Goal: Transaction & Acquisition: Purchase product/service

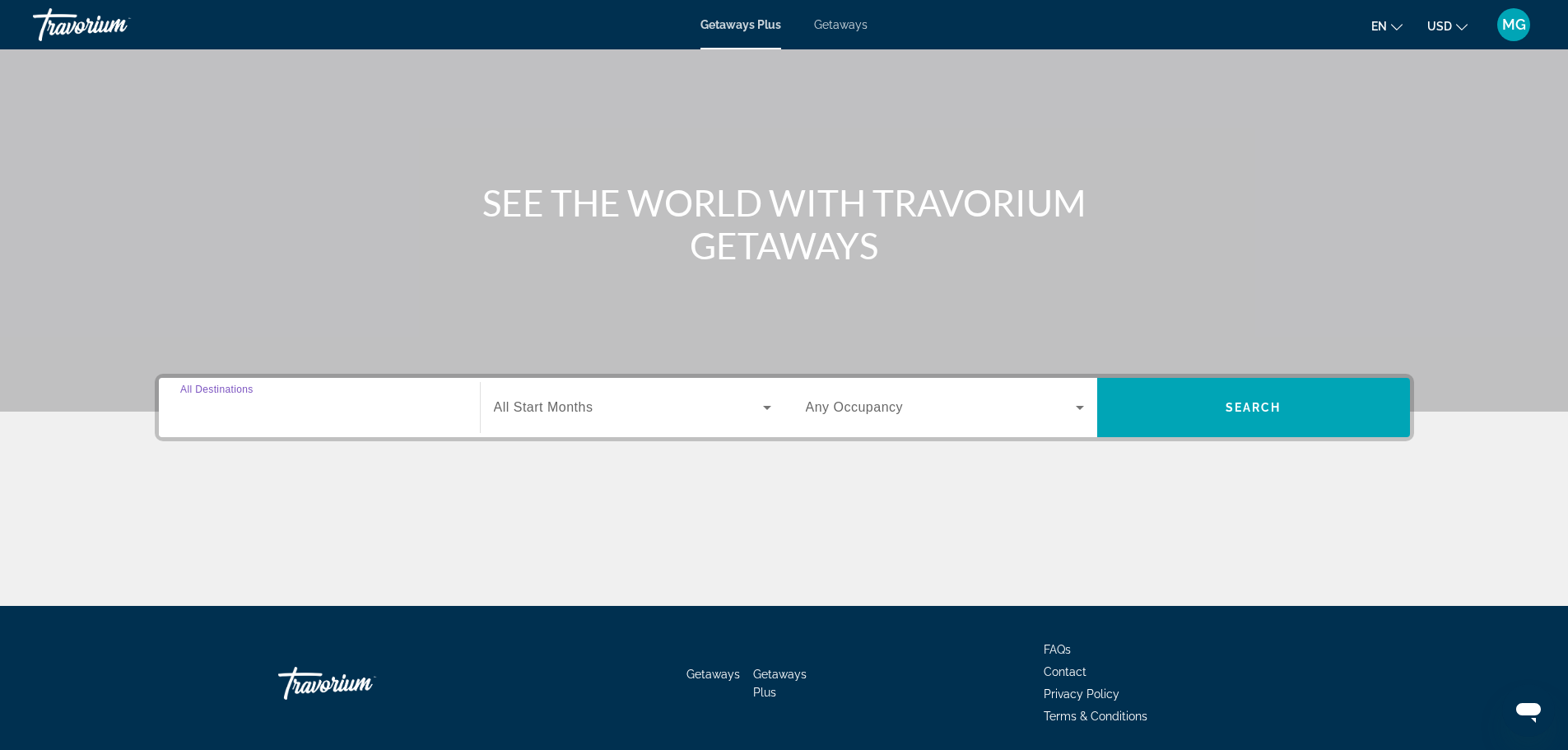
click at [413, 410] on input "Destination All Destinations" at bounding box center [318, 408] width 278 height 20
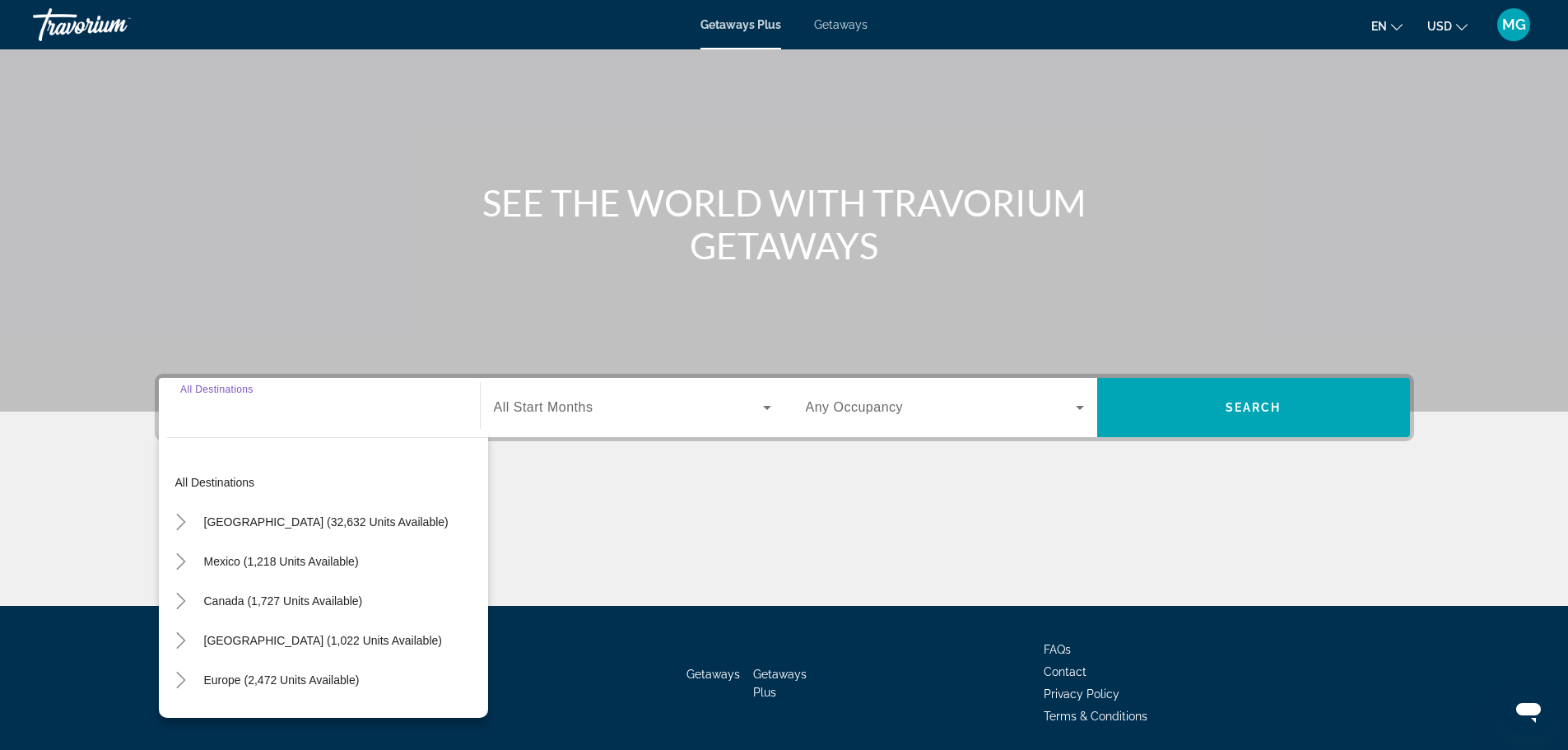
scroll to position [140, 0]
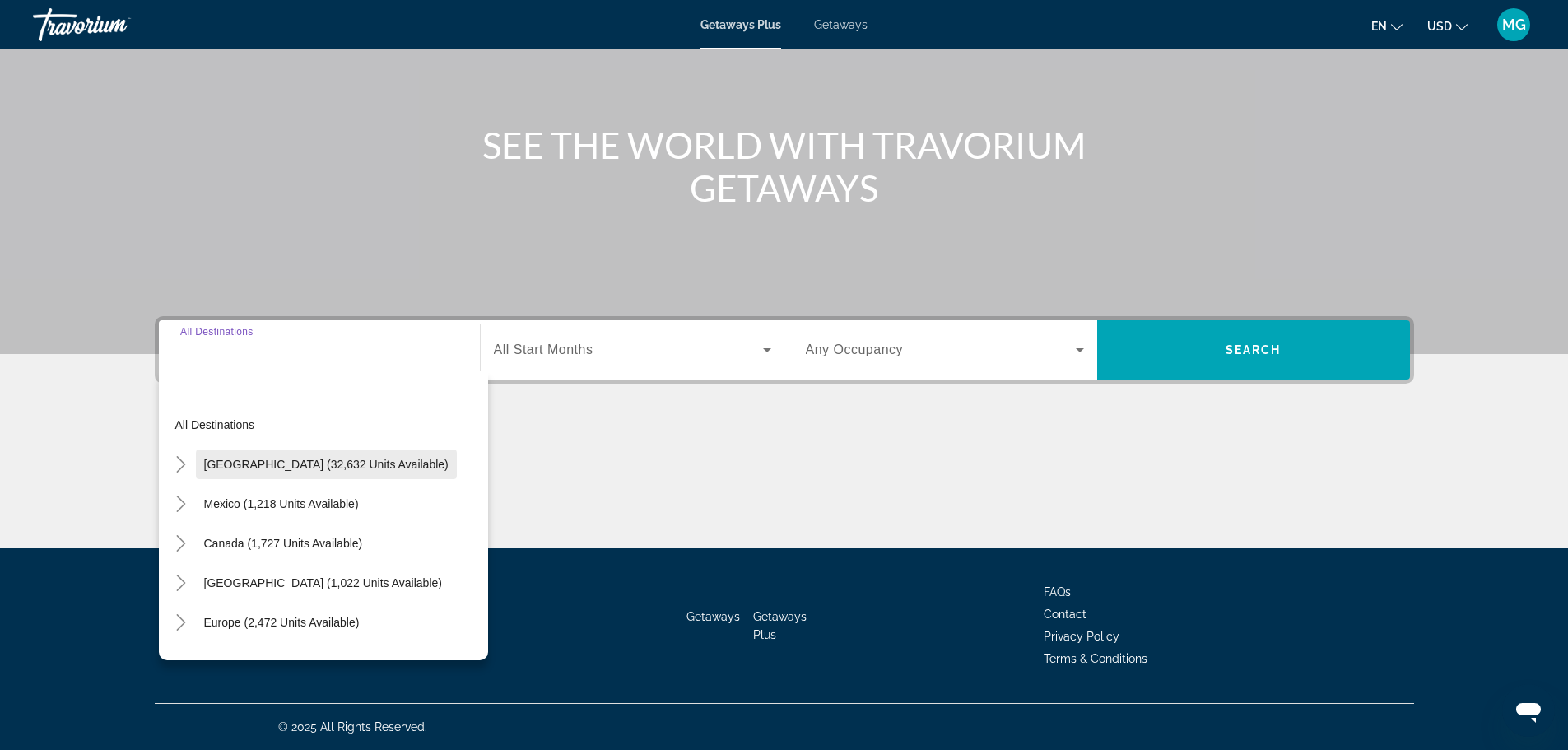
click at [299, 466] on span "[GEOGRAPHIC_DATA] (32,632 units available)" at bounding box center [326, 464] width 244 height 13
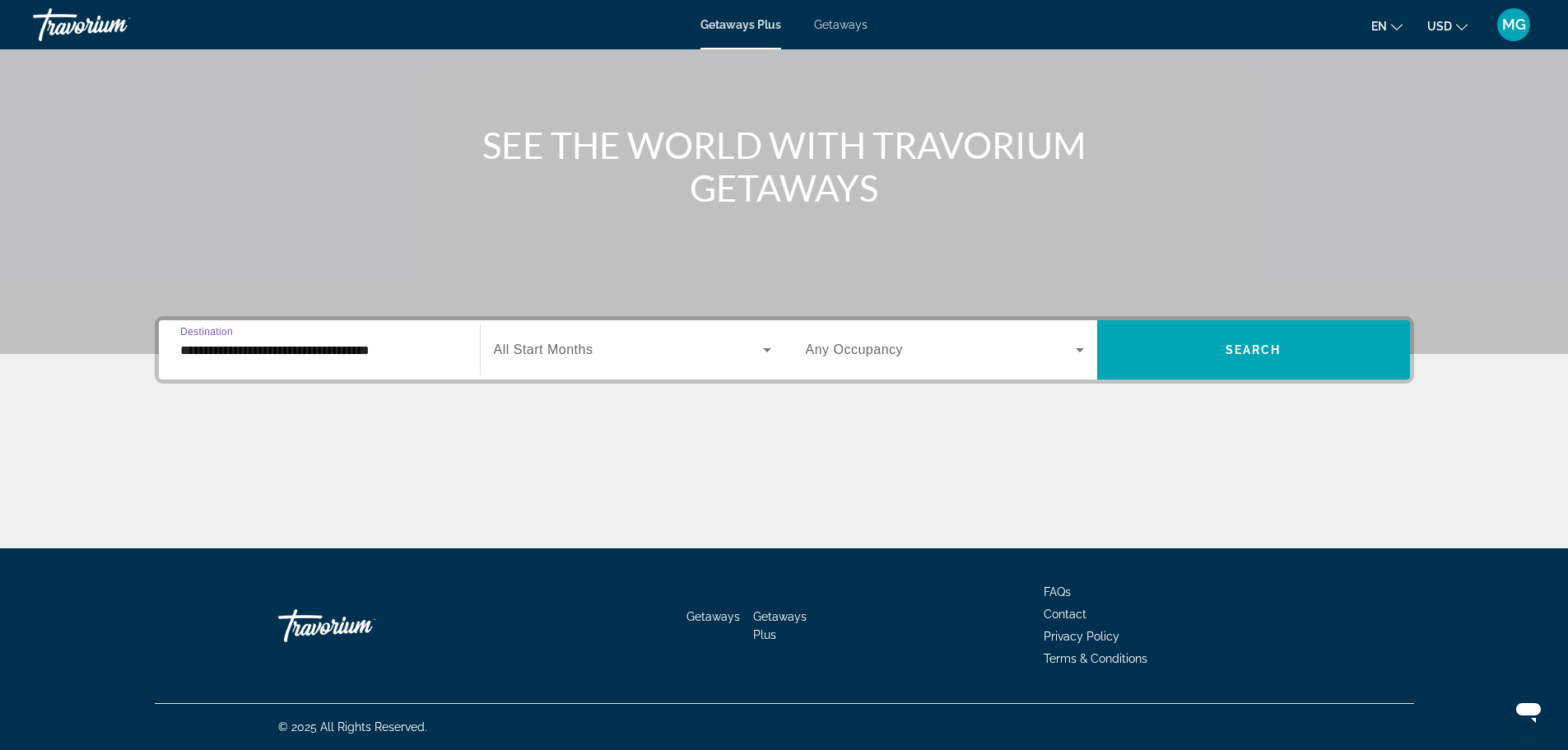
click at [346, 356] on input "**********" at bounding box center [318, 350] width 278 height 20
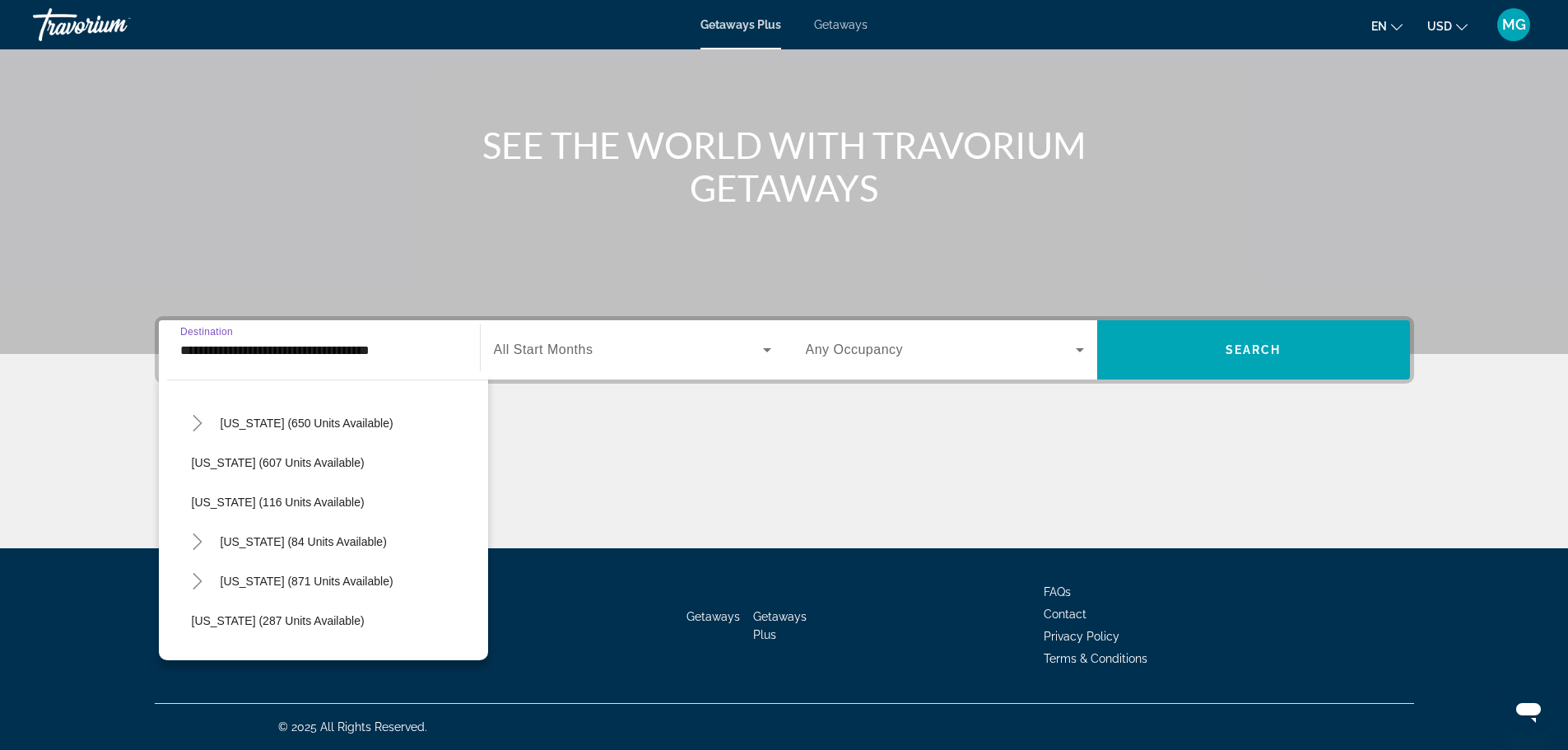
scroll to position [1153, 0]
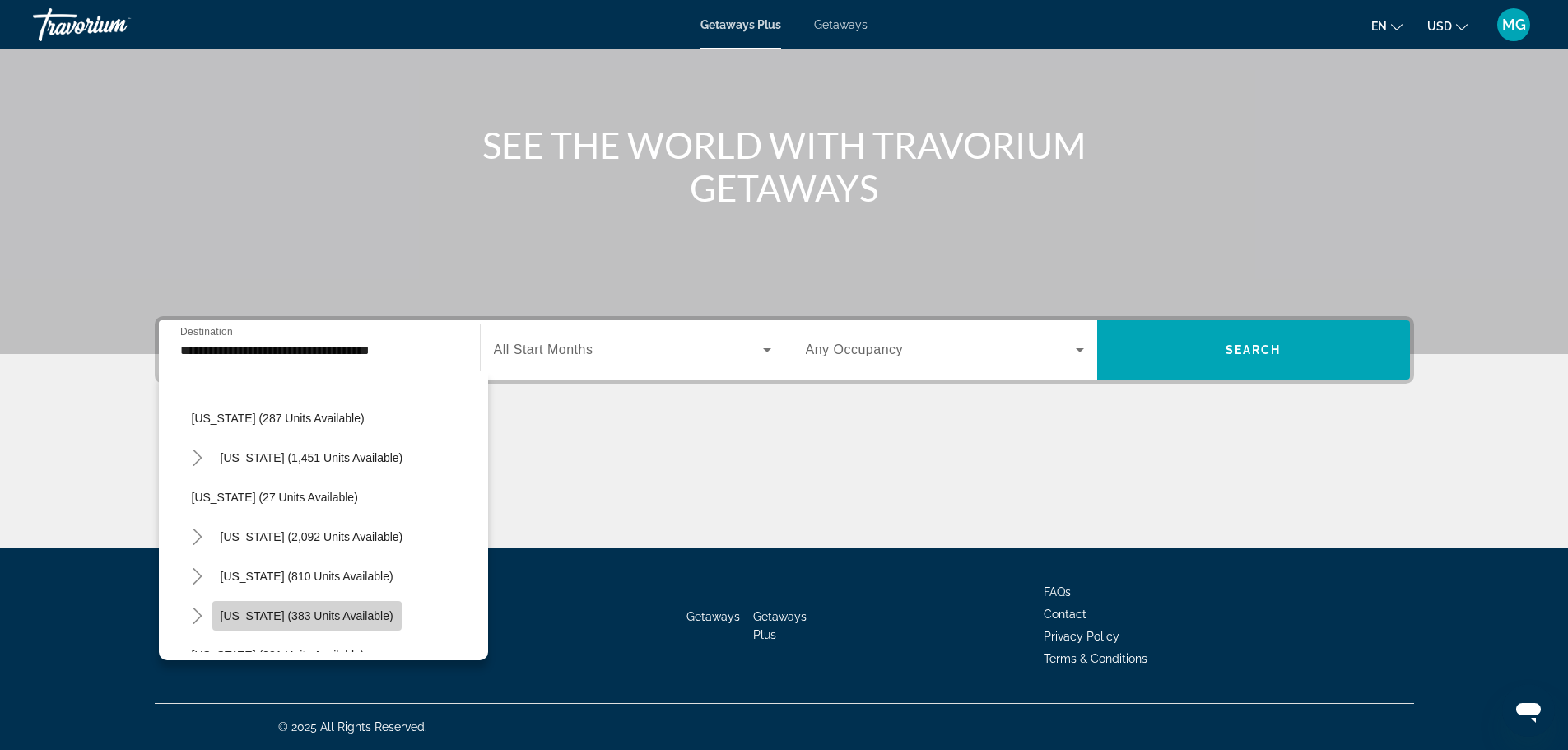
click at [330, 615] on span "Texas (383 units available)" at bounding box center [306, 616] width 173 height 13
type input "**********"
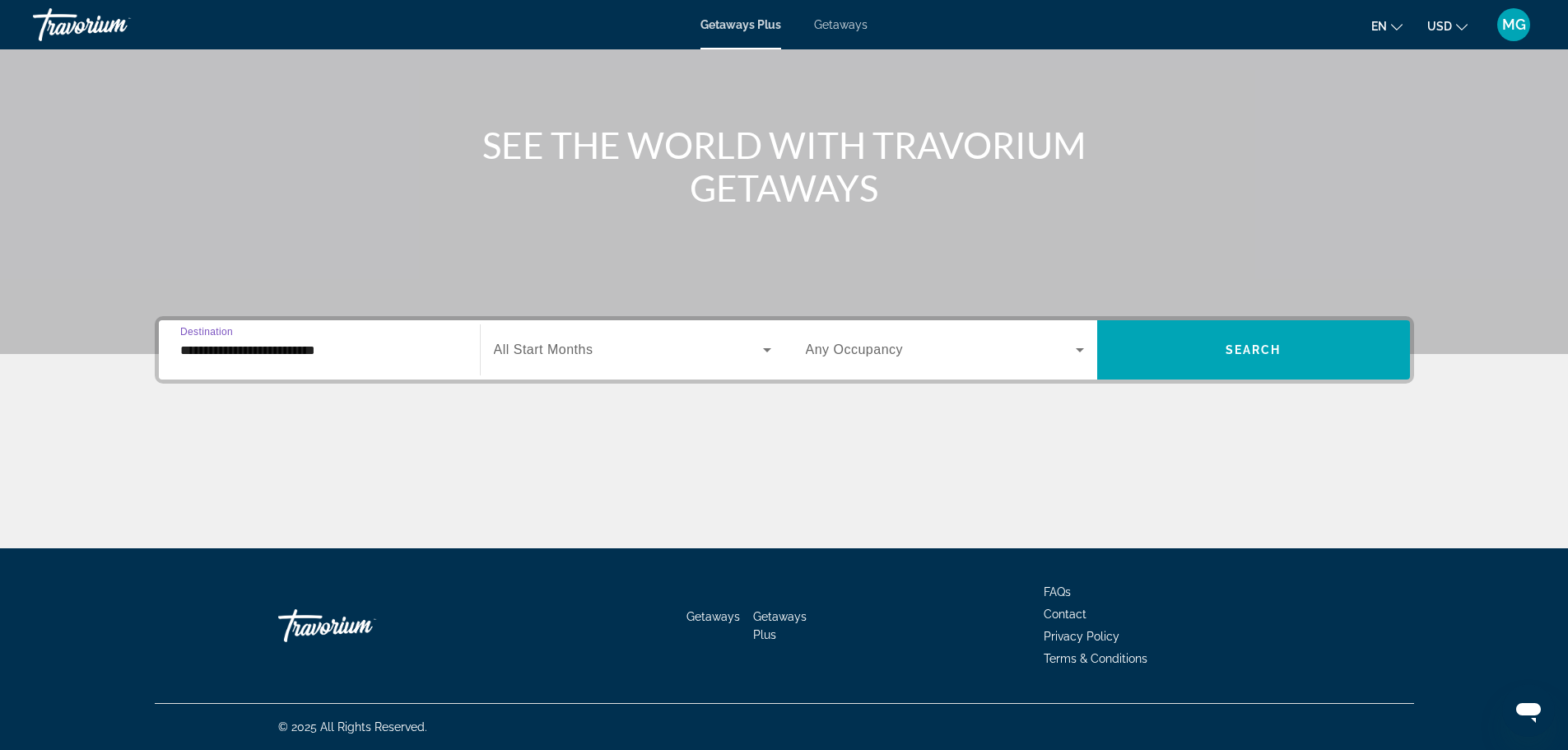
click at [935, 356] on span "Search widget" at bounding box center [941, 350] width 270 height 20
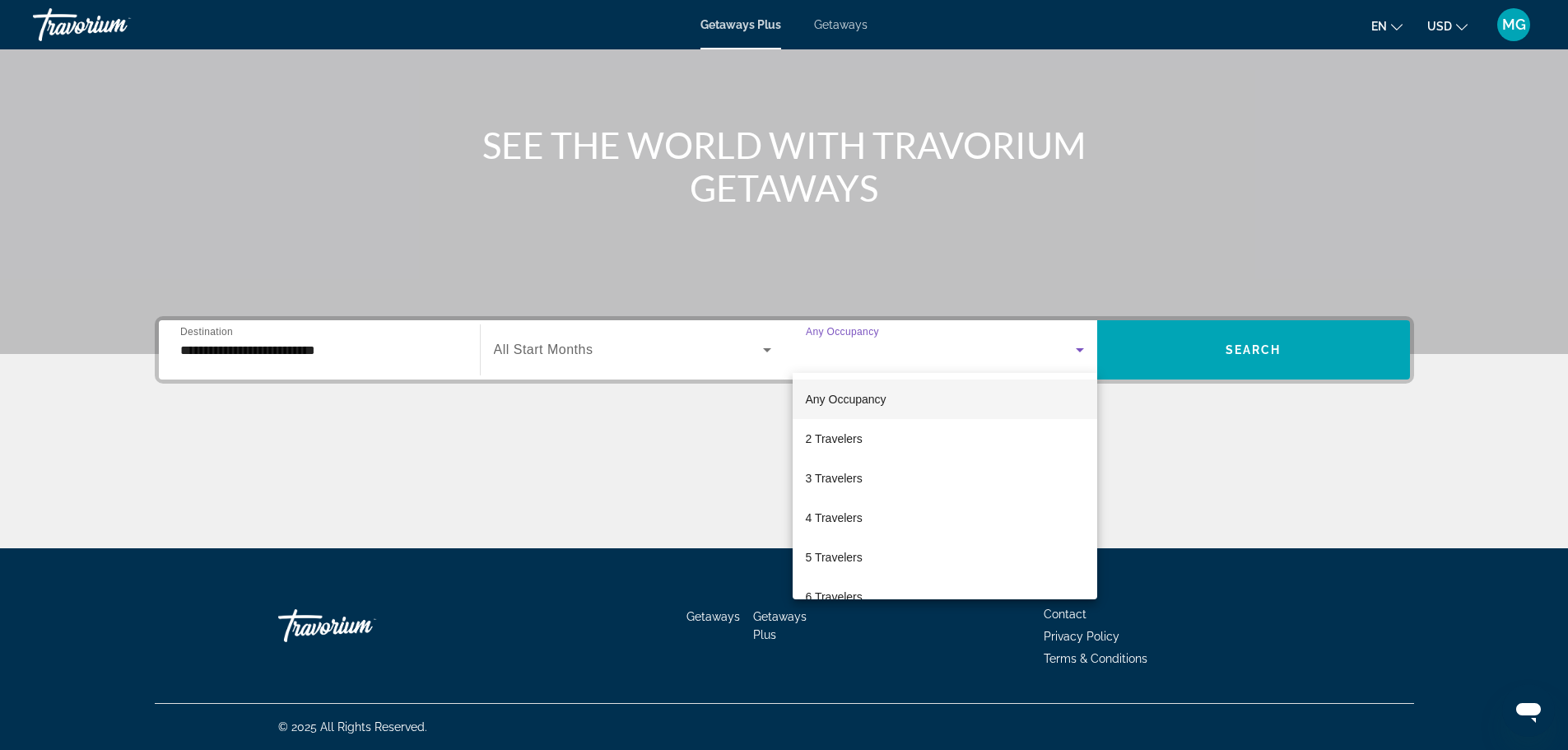
click at [583, 351] on div at bounding box center [784, 375] width 1568 height 750
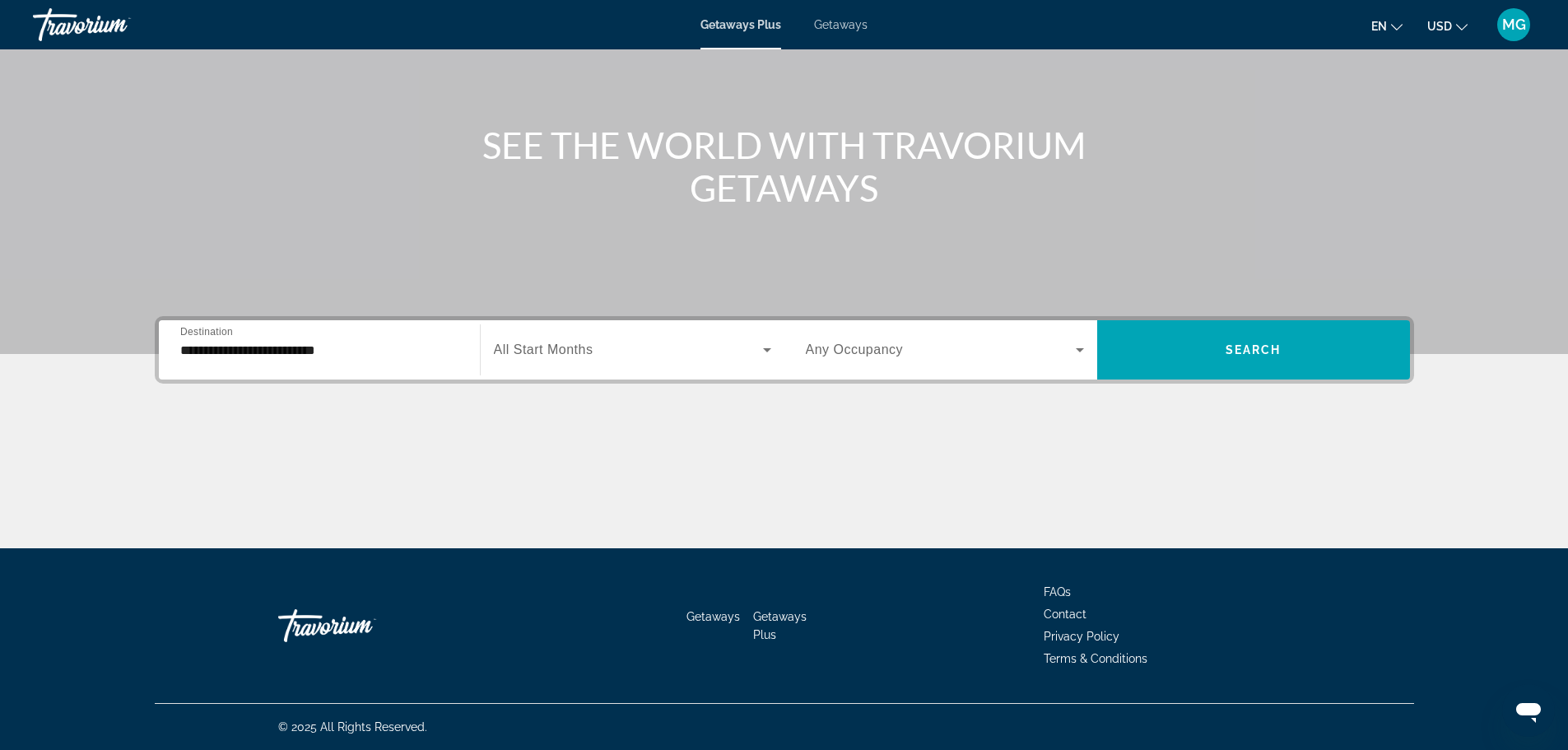
click at [691, 370] on div "Search widget" at bounding box center [633, 350] width 277 height 46
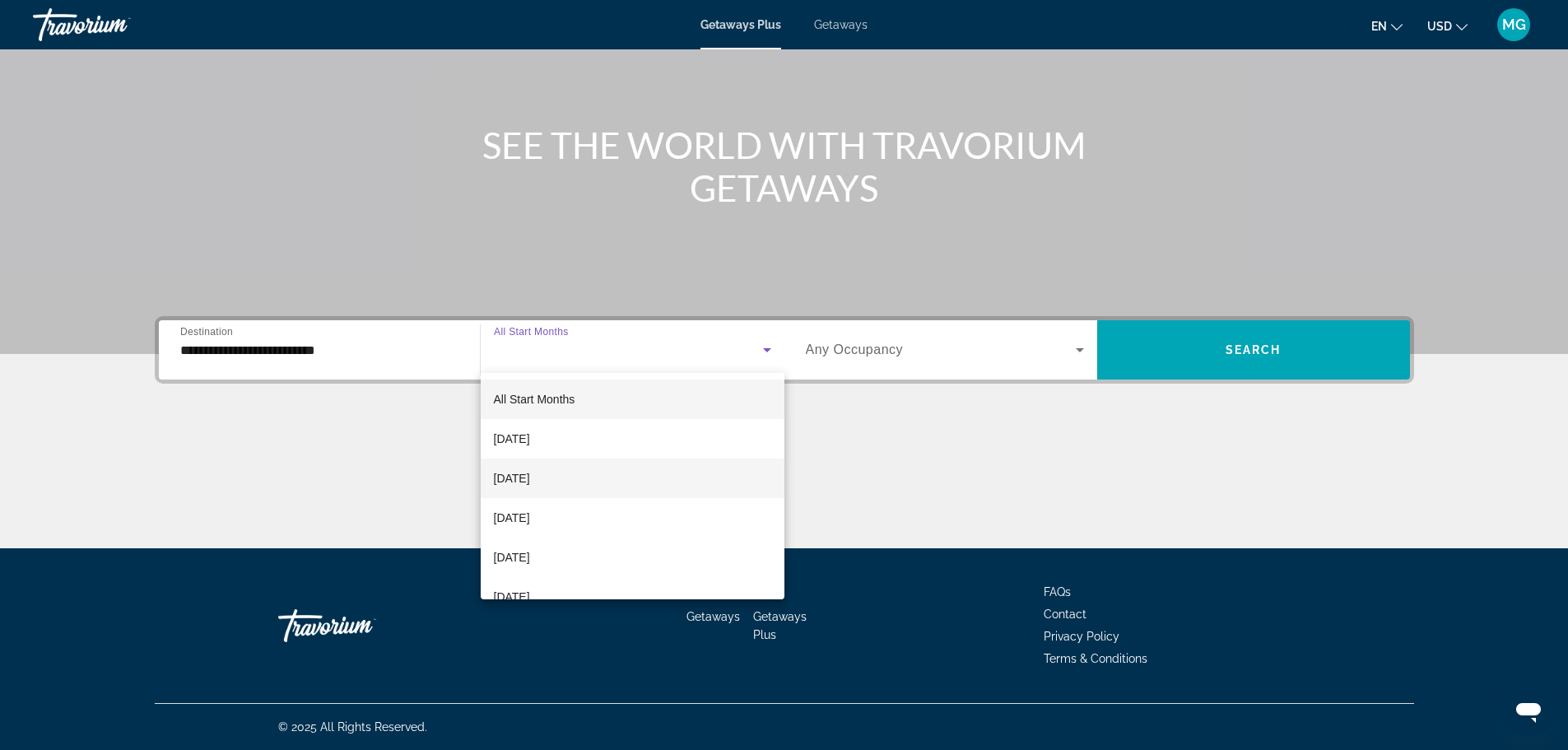
click at [590, 475] on mat-option "October 2025" at bounding box center [633, 479] width 304 height 40
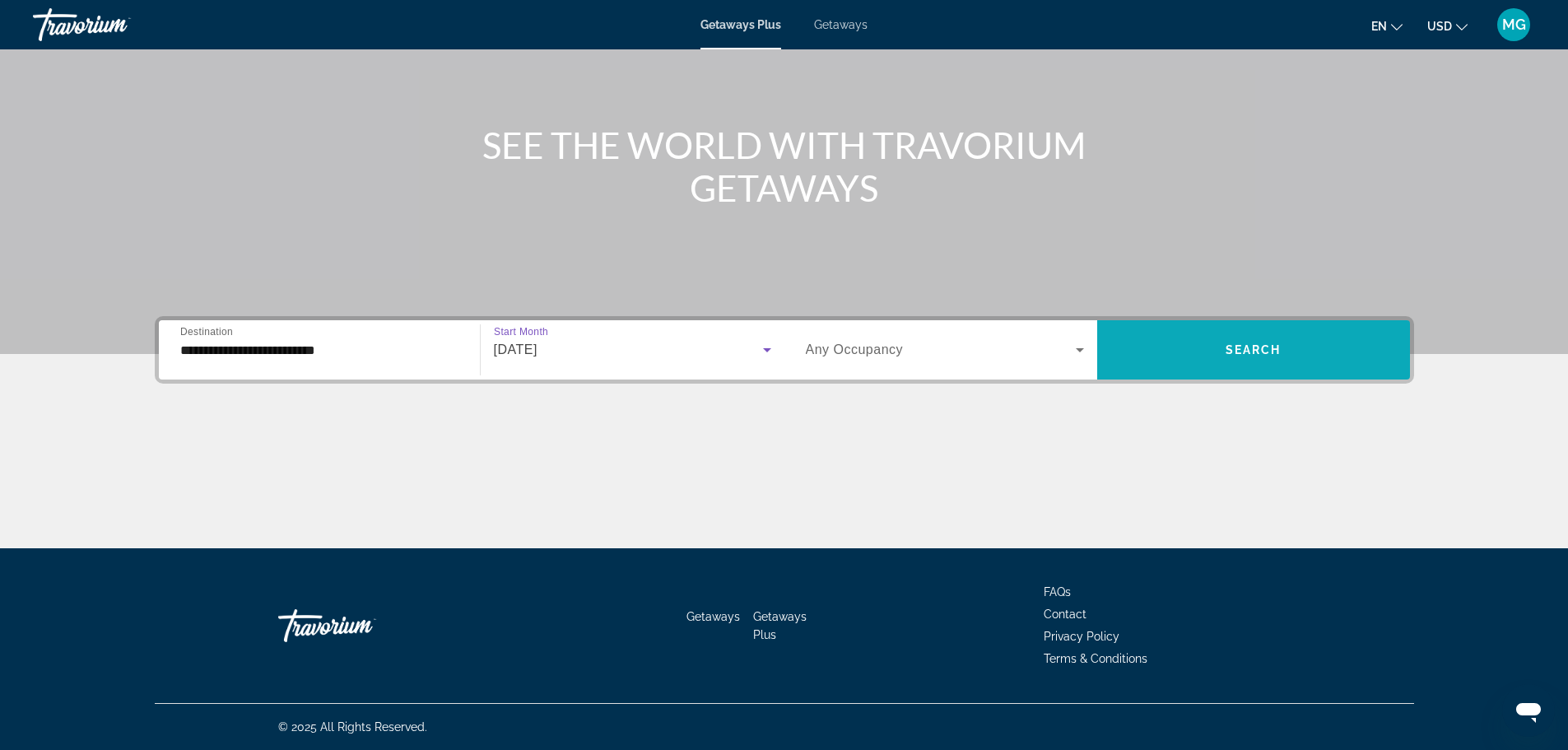
click at [1236, 346] on button "Search" at bounding box center [1254, 350] width 313 height 59
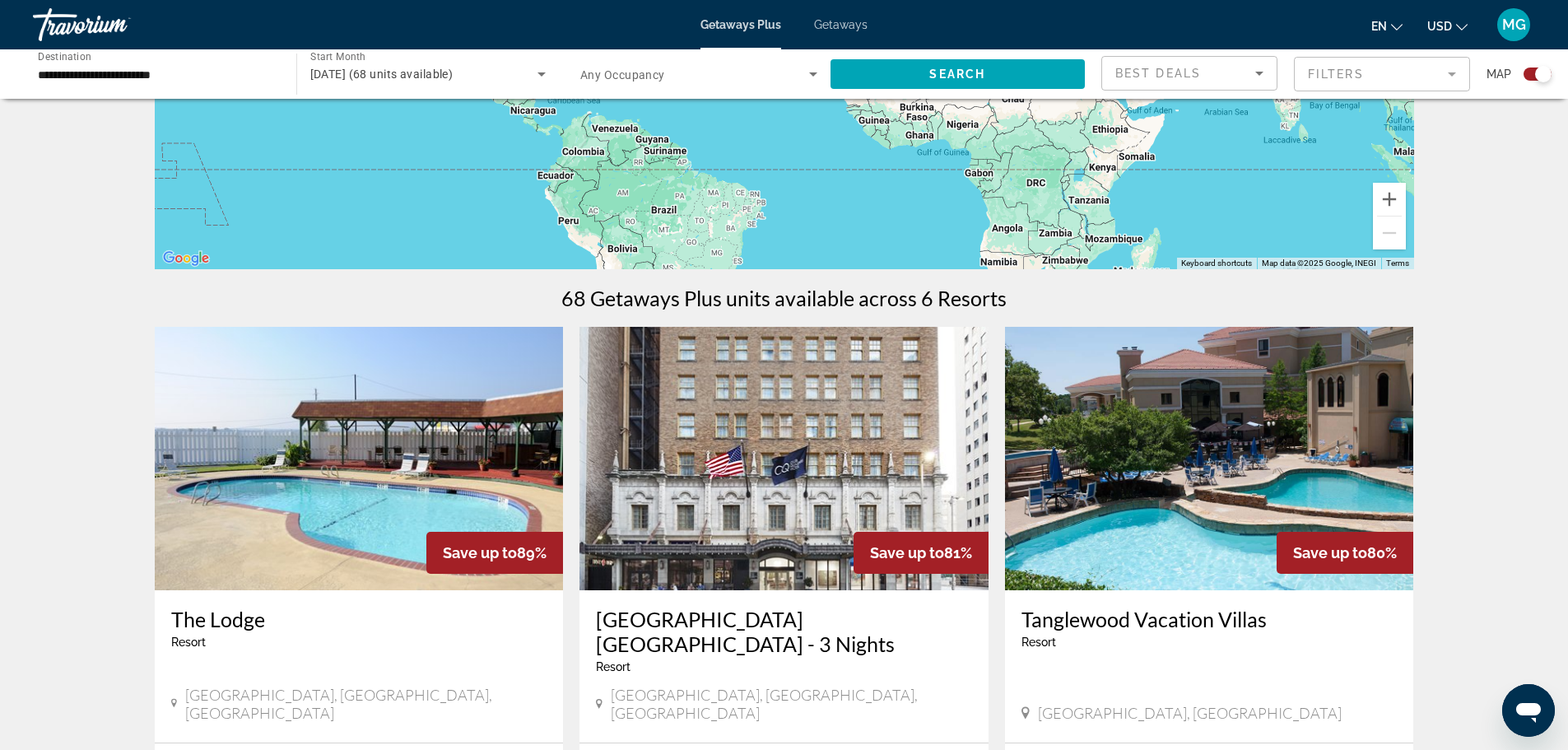
scroll to position [412, 0]
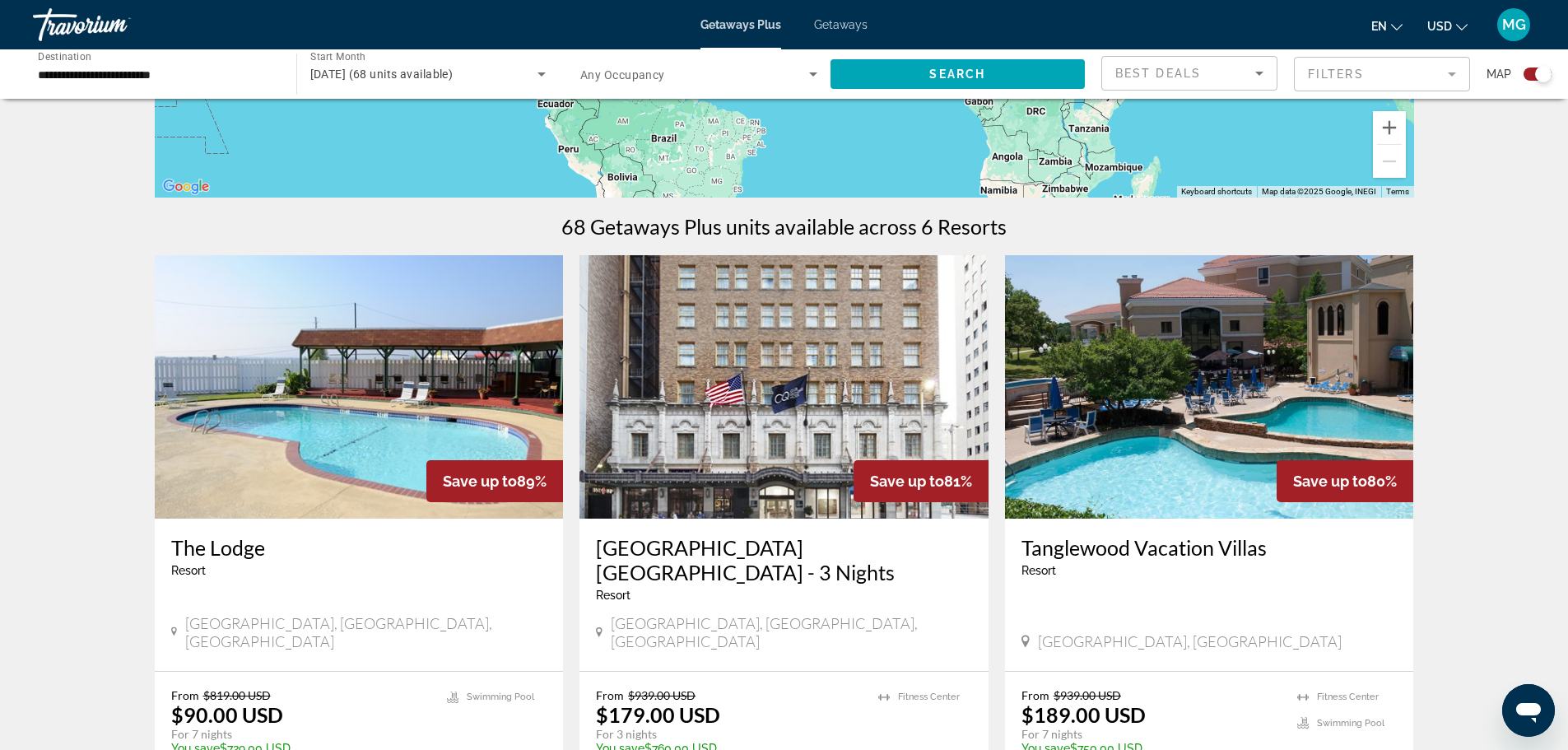
click at [1448, 75] on mat-form-field "Filters" at bounding box center [1382, 74] width 176 height 34
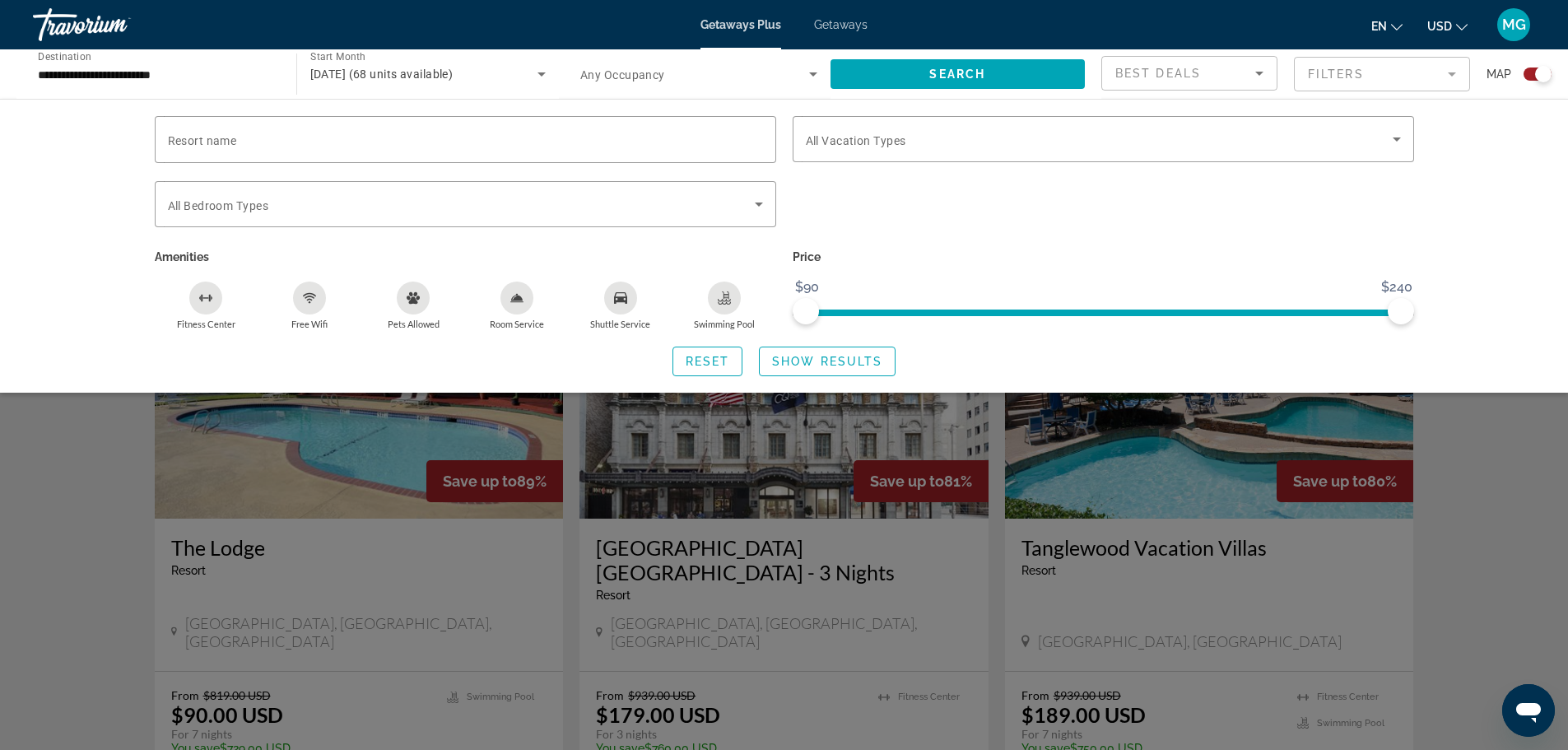
click at [1488, 486] on div "Search widget" at bounding box center [784, 499] width 1568 height 503
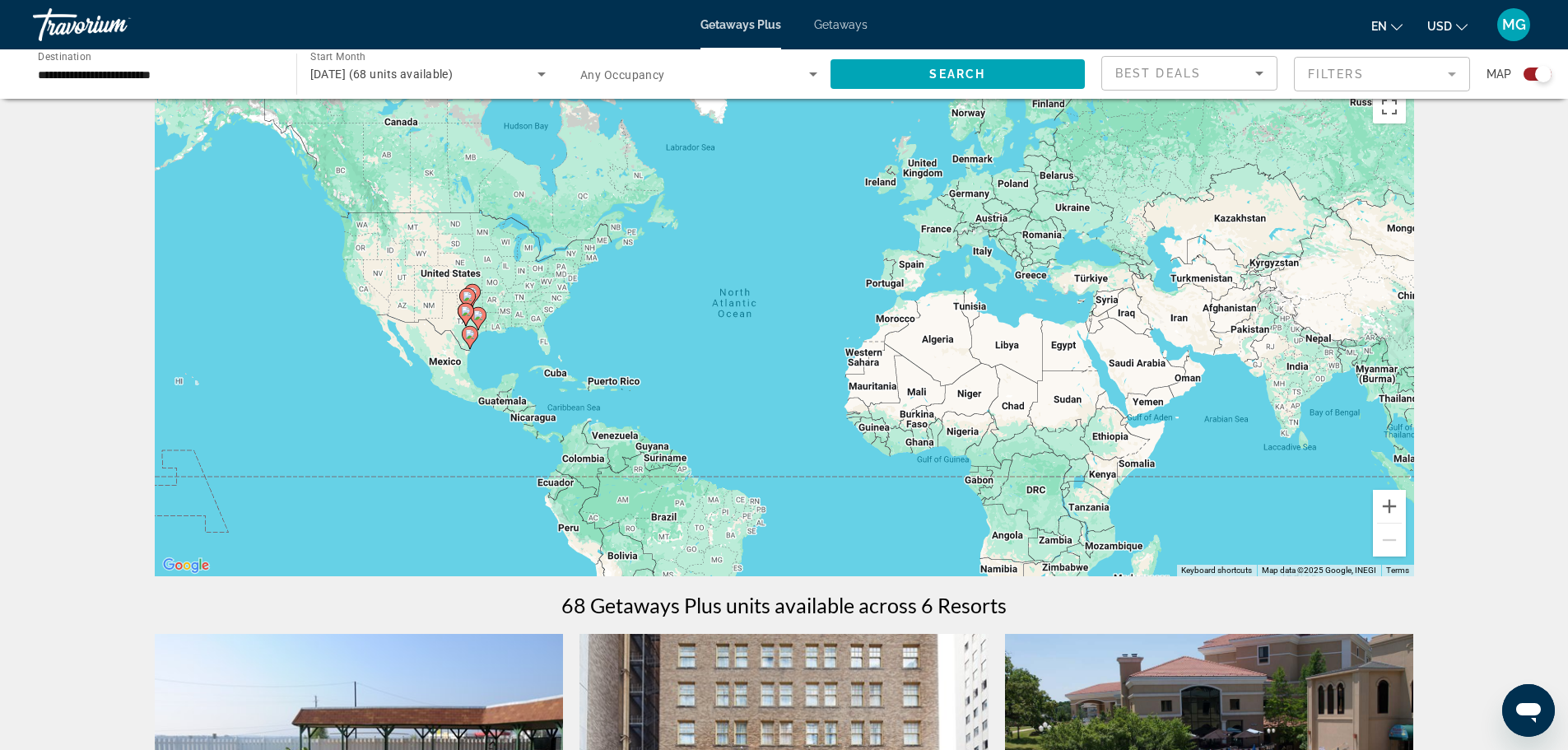
scroll to position [0, 0]
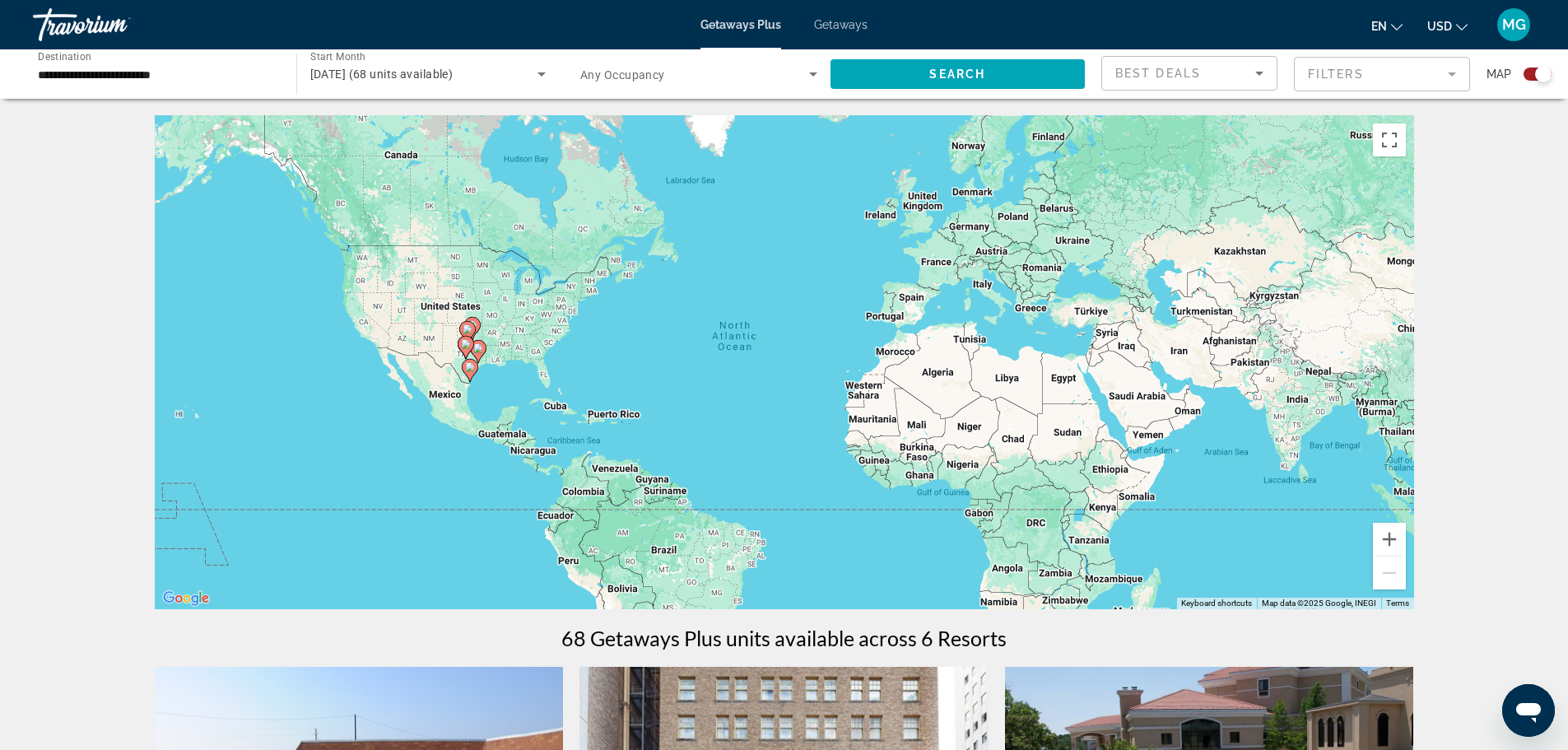
click at [765, 30] on span "Getaways Plus" at bounding box center [741, 24] width 81 height 13
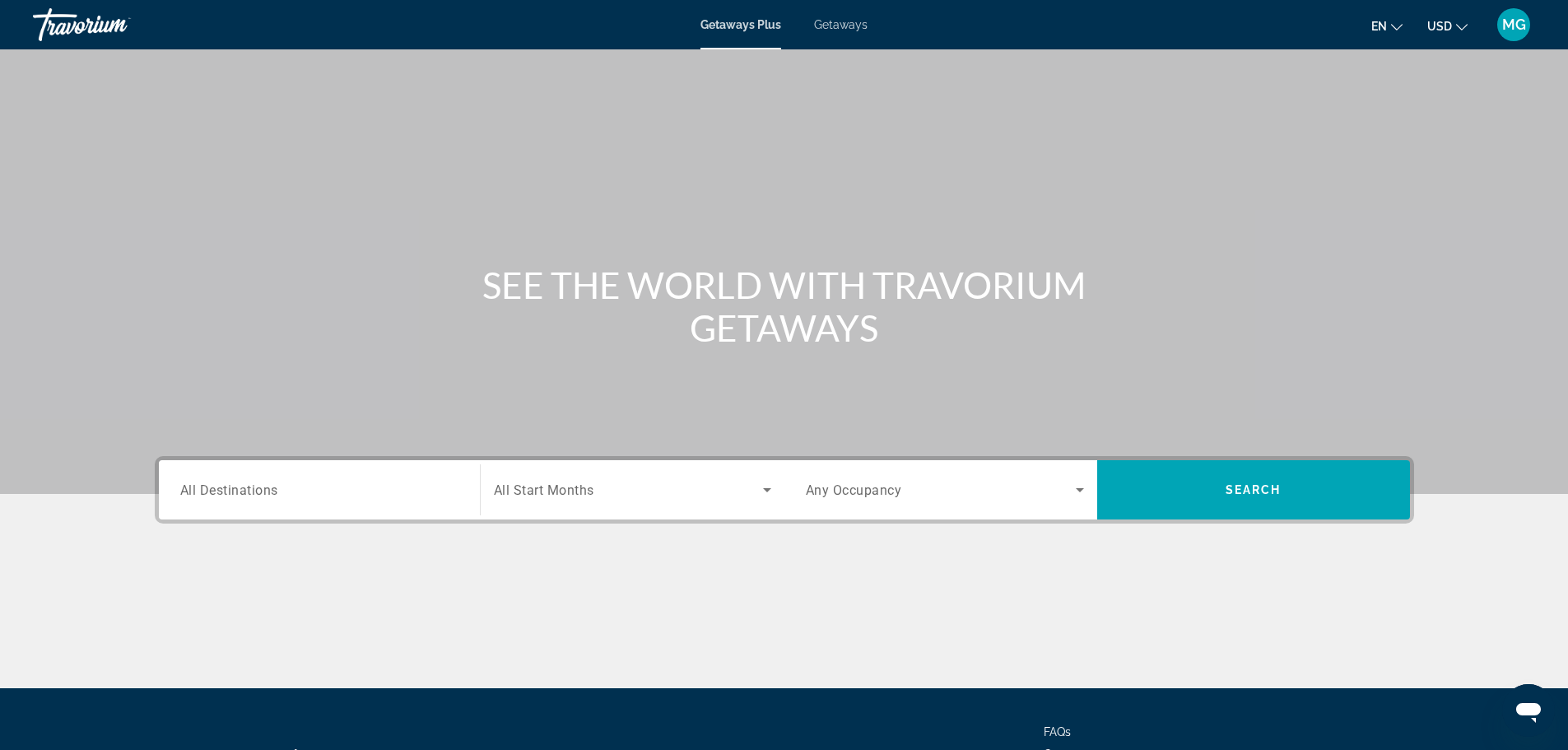
click at [330, 499] on input "Destination All Destinations" at bounding box center [318, 491] width 278 height 20
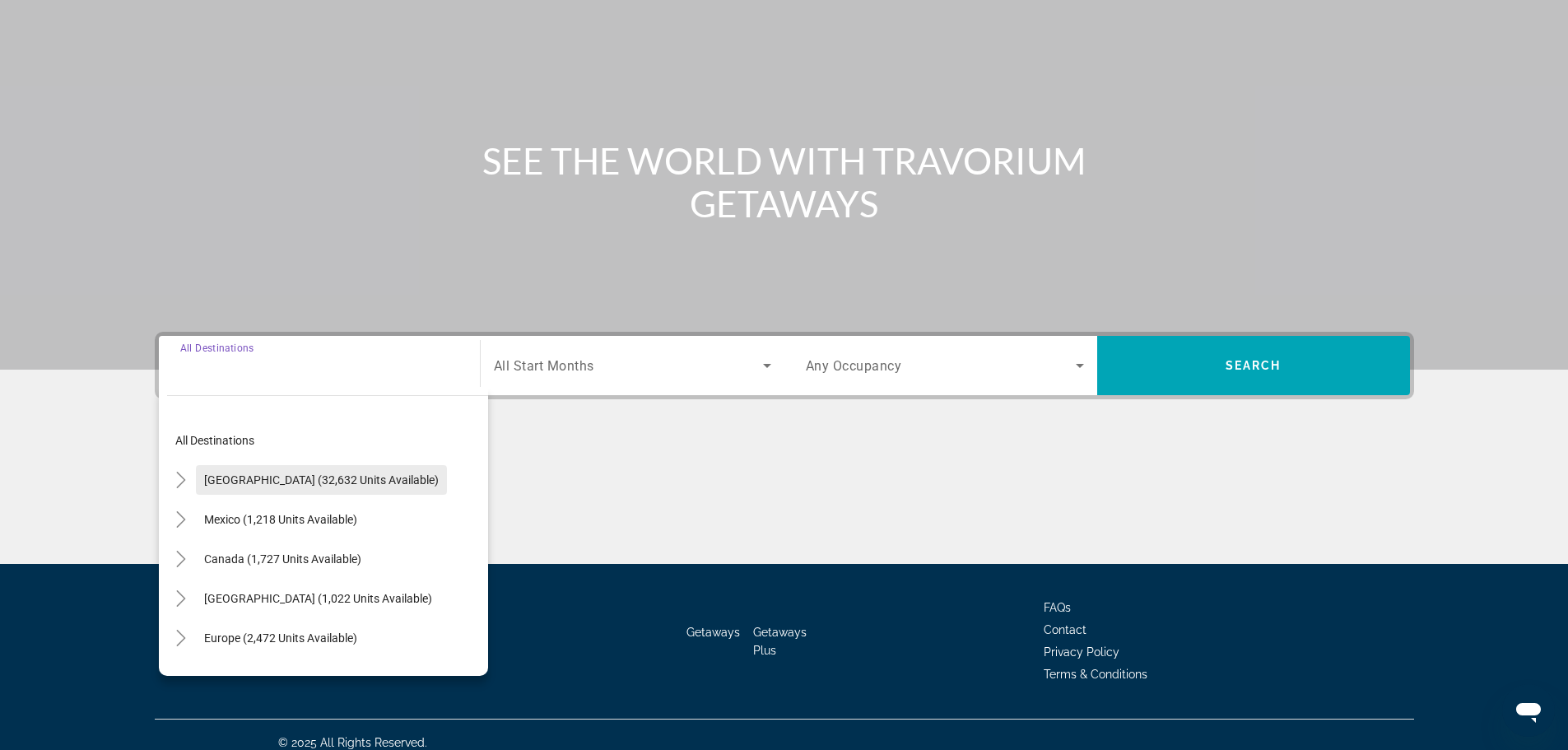
scroll to position [140, 0]
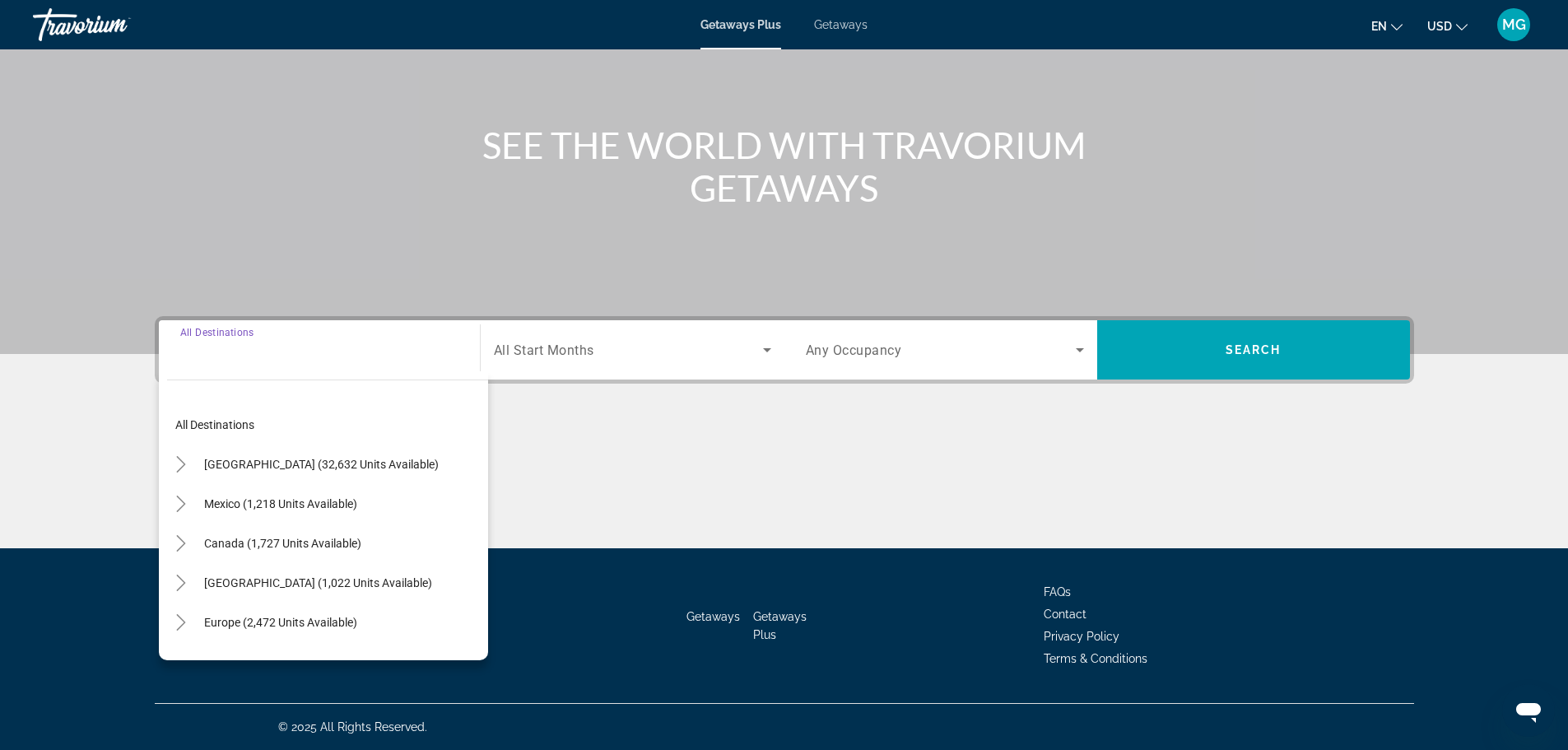
click at [328, 465] on span "United States (32,632 units available)" at bounding box center [321, 464] width 235 height 13
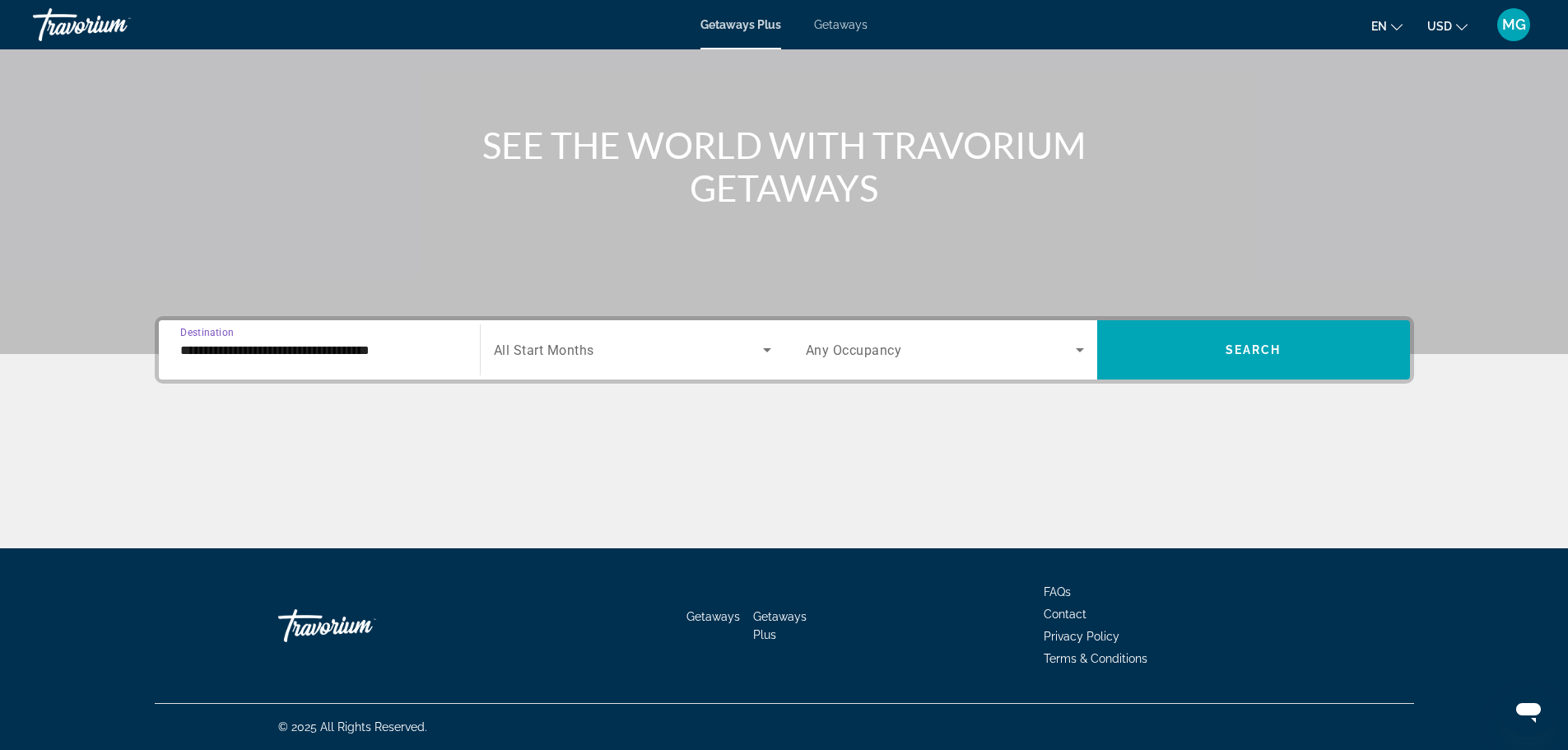
click at [373, 351] on input "**********" at bounding box center [318, 350] width 278 height 20
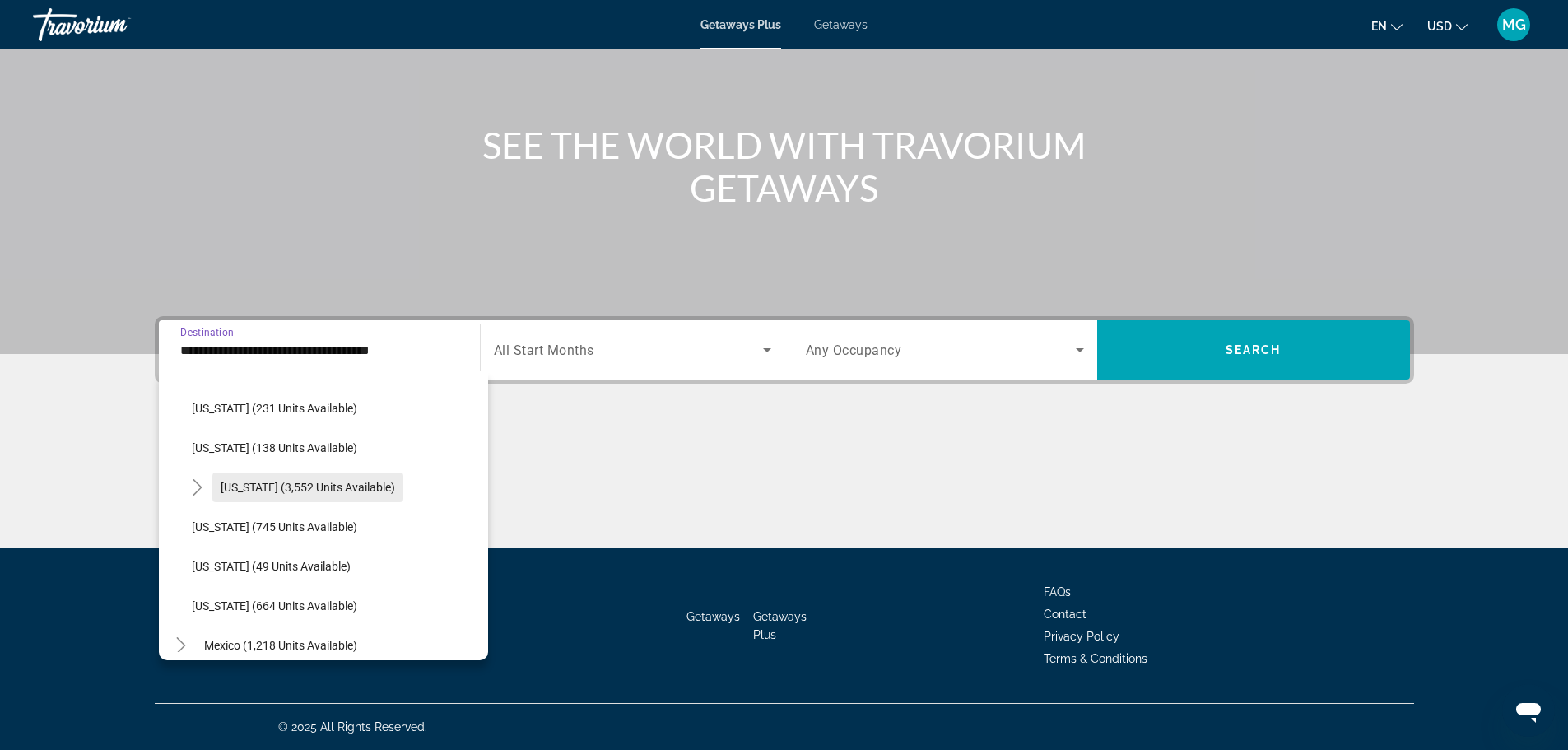
scroll to position [1318, 0]
click at [257, 453] on span "Texas (383 units available)" at bounding box center [303, 451] width 165 height 13
type input "**********"
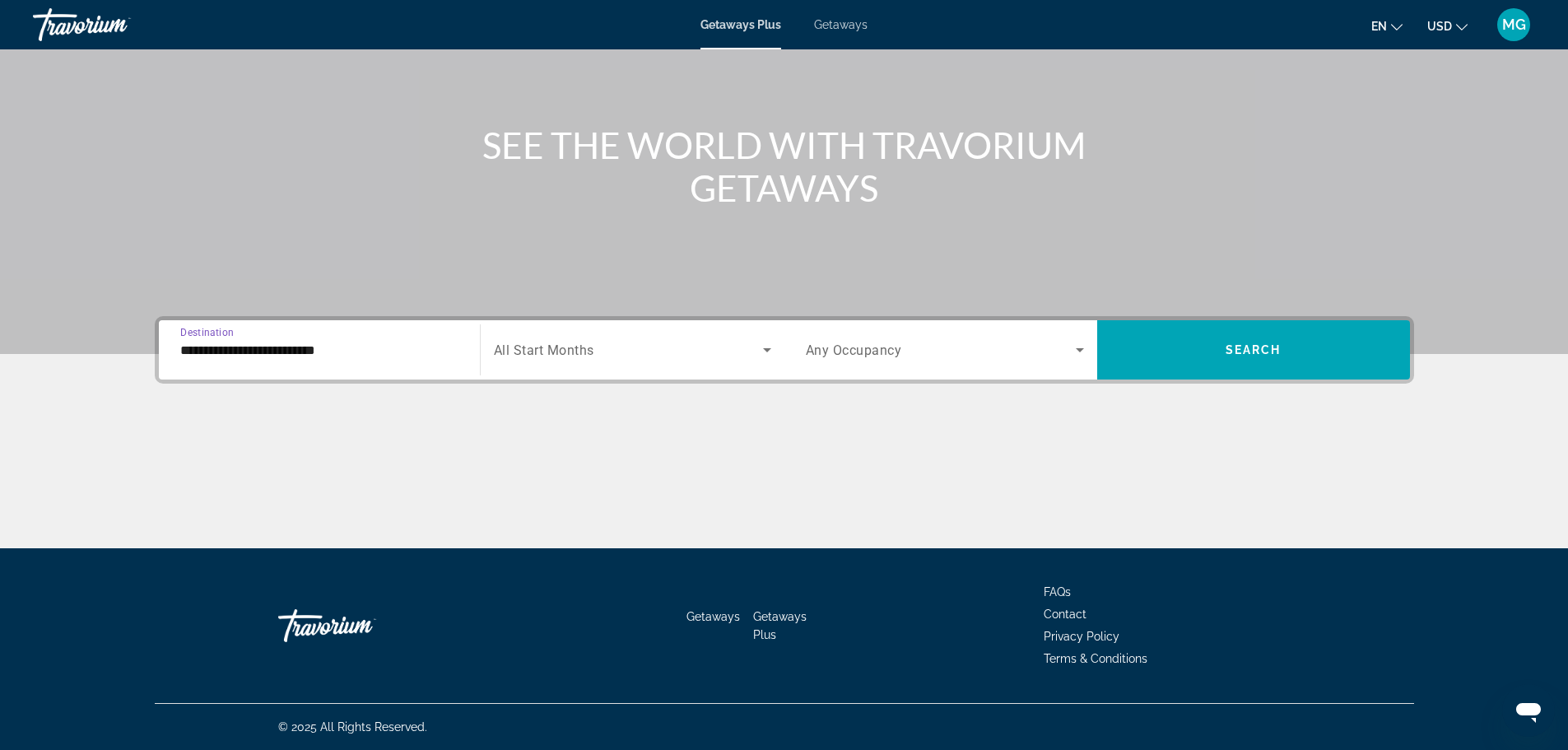
click at [741, 350] on span "Search widget" at bounding box center [628, 350] width 269 height 20
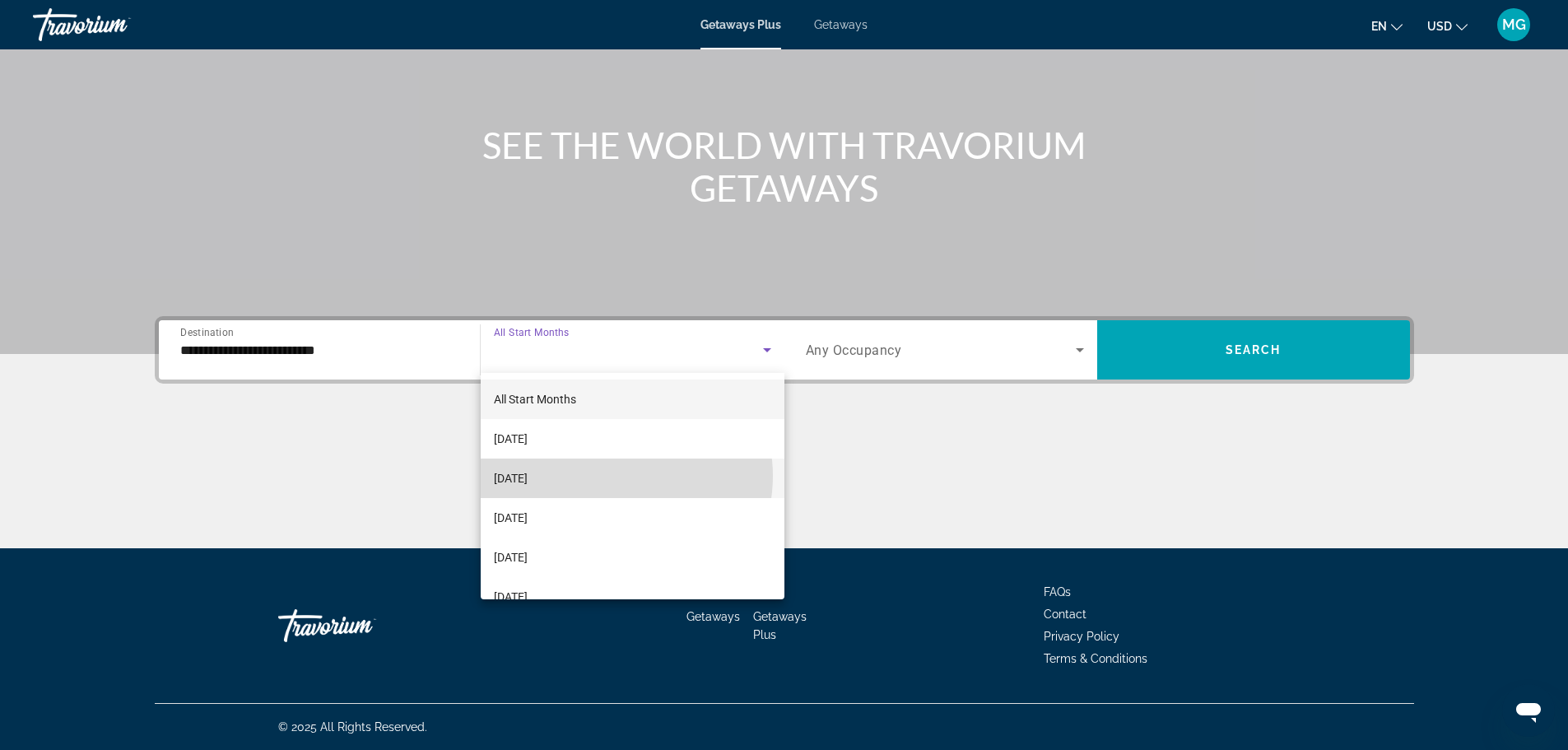
click at [616, 476] on mat-option "October 2025" at bounding box center [633, 479] width 304 height 40
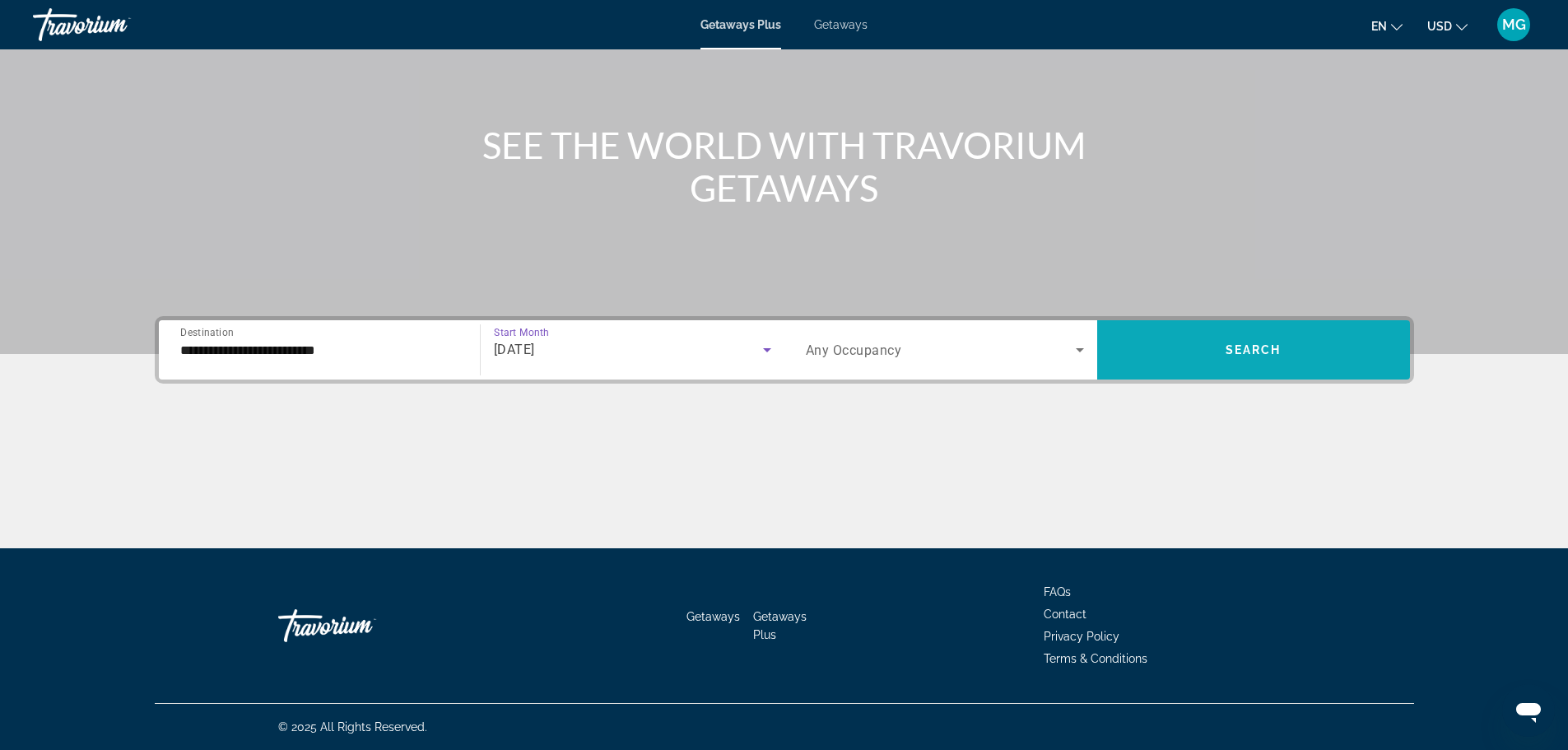
click at [1250, 352] on span "Search" at bounding box center [1253, 350] width 56 height 13
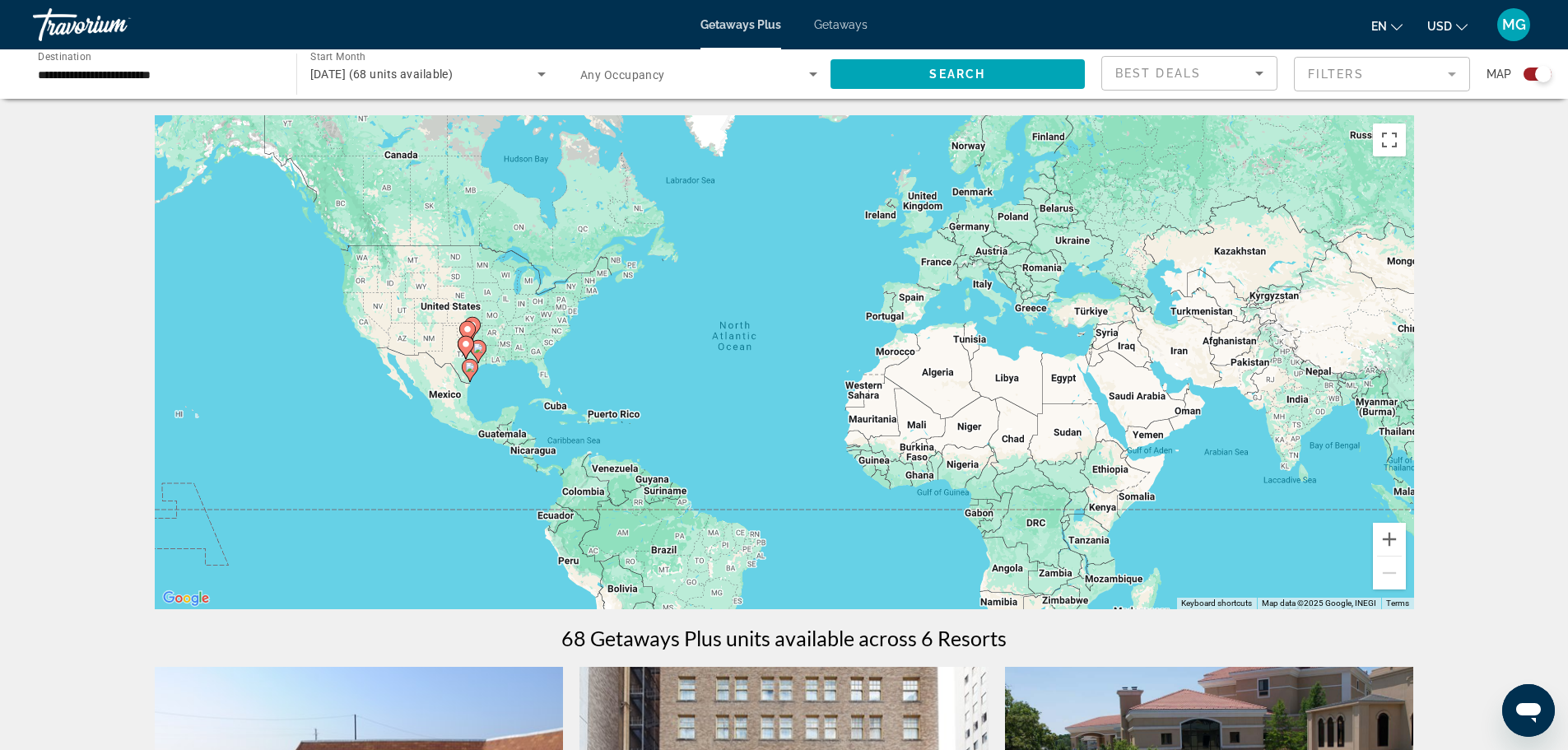
click at [846, 25] on span "Getaways" at bounding box center [841, 24] width 53 height 13
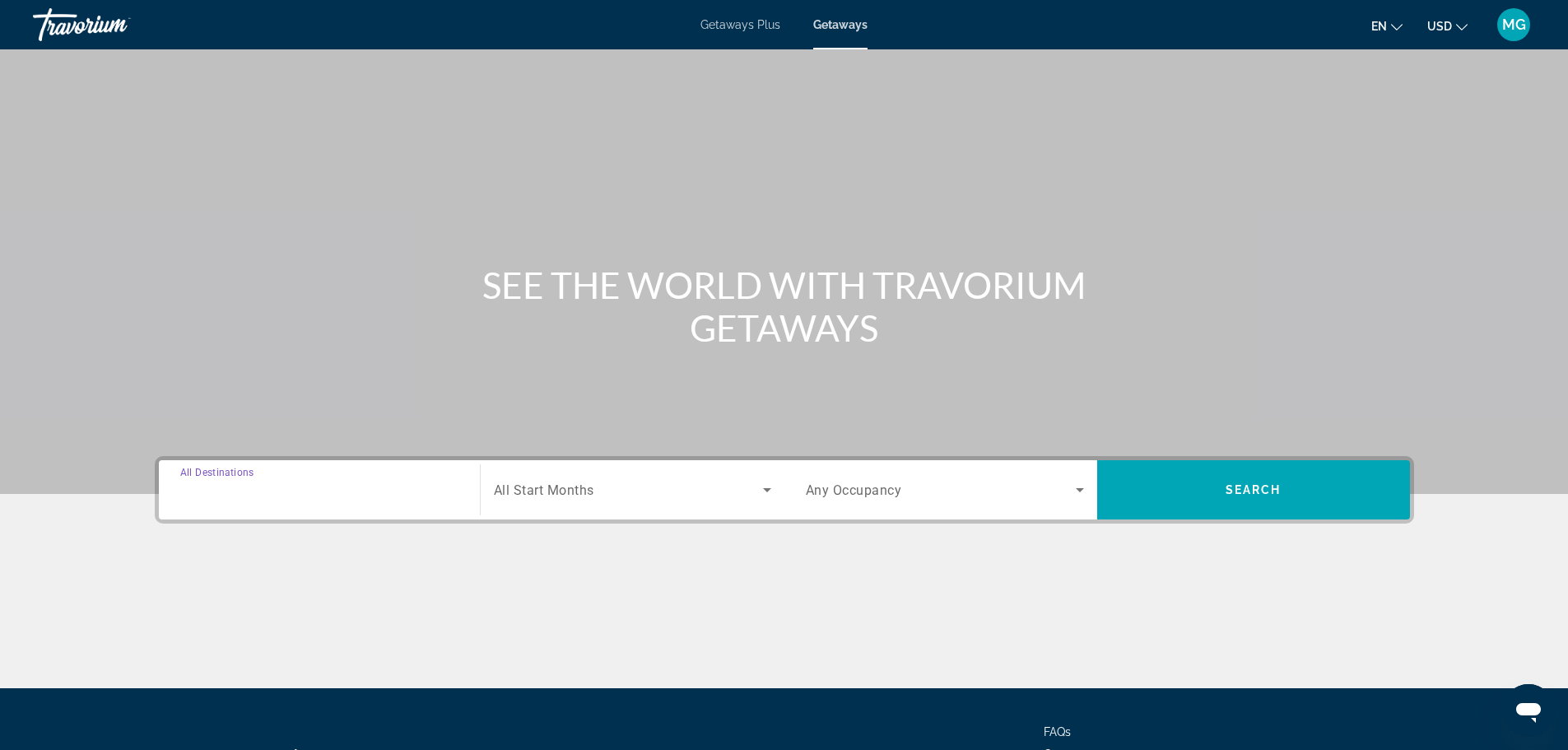
click at [398, 493] on input "Destination All Destinations" at bounding box center [318, 491] width 278 height 20
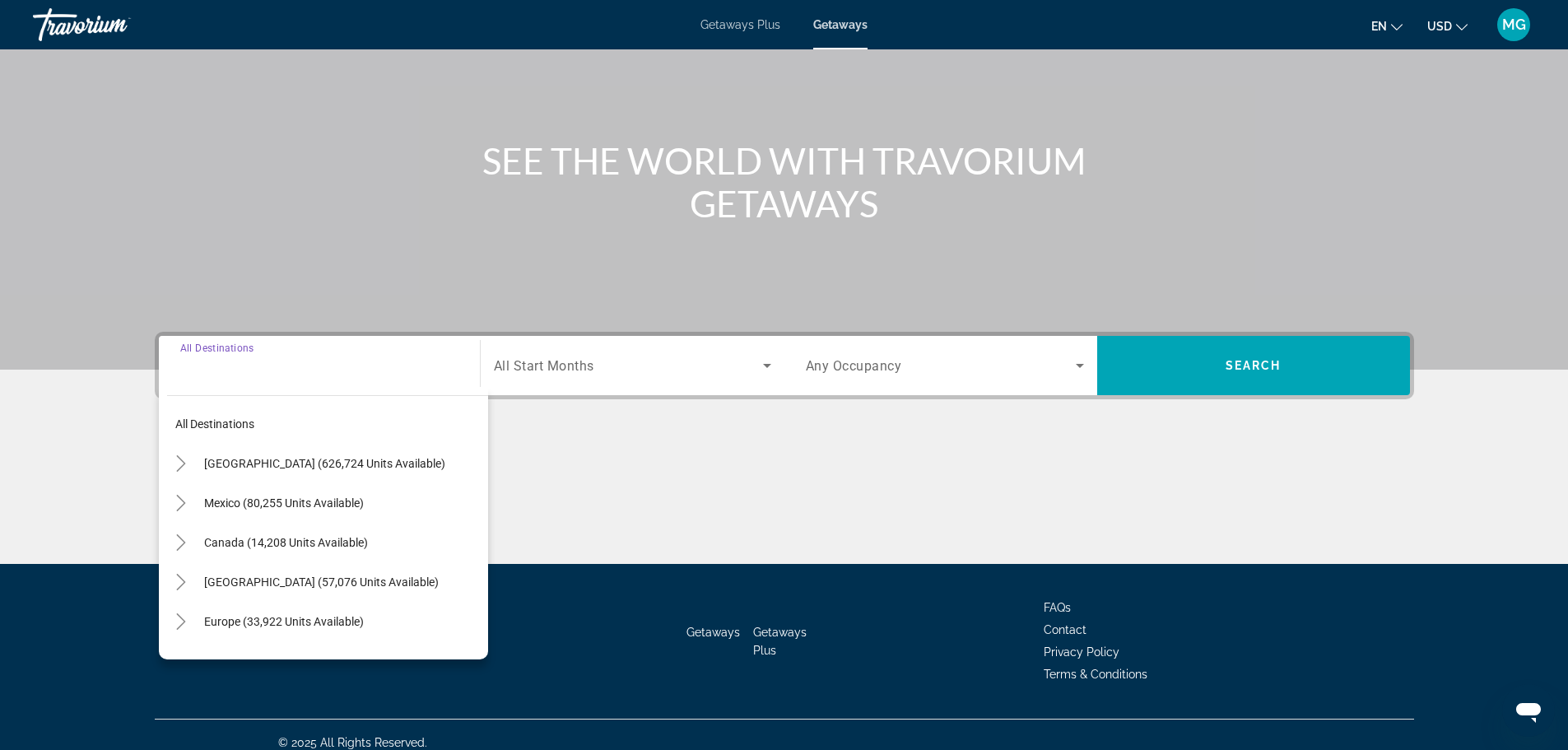
scroll to position [140, 0]
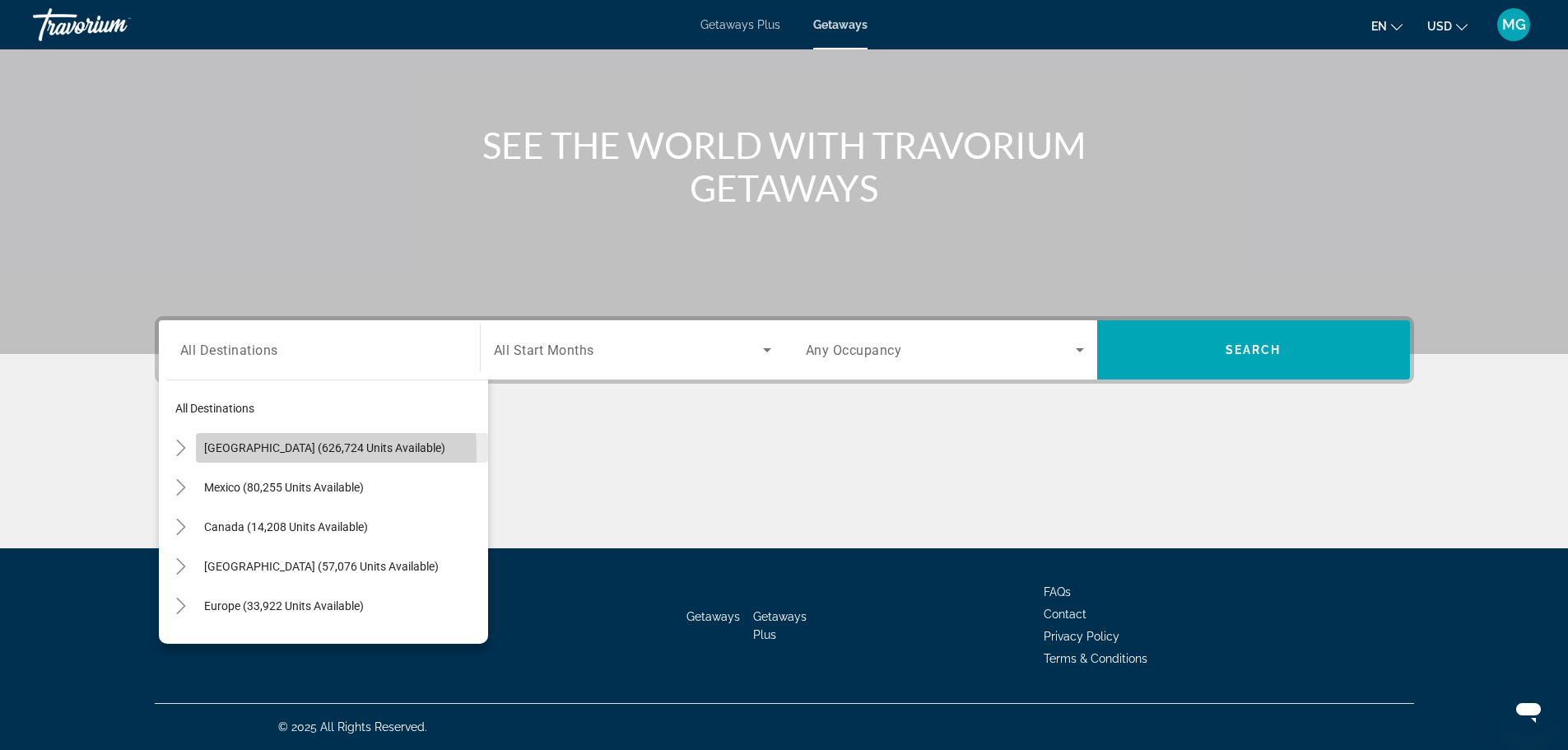
click at [293, 451] on span "United States (626,724 units available)" at bounding box center [324, 448] width 241 height 13
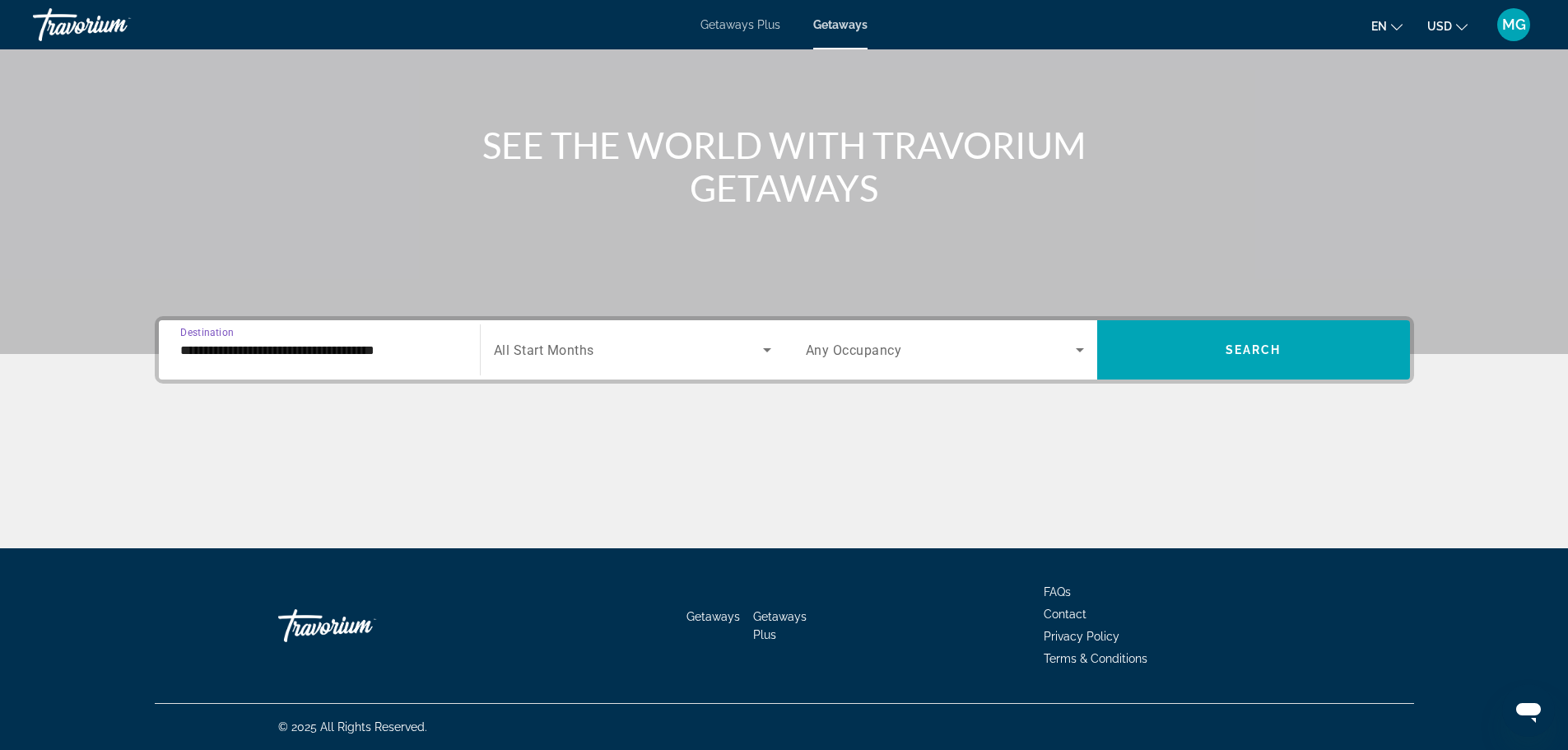
click at [413, 358] on input "**********" at bounding box center [318, 350] width 278 height 20
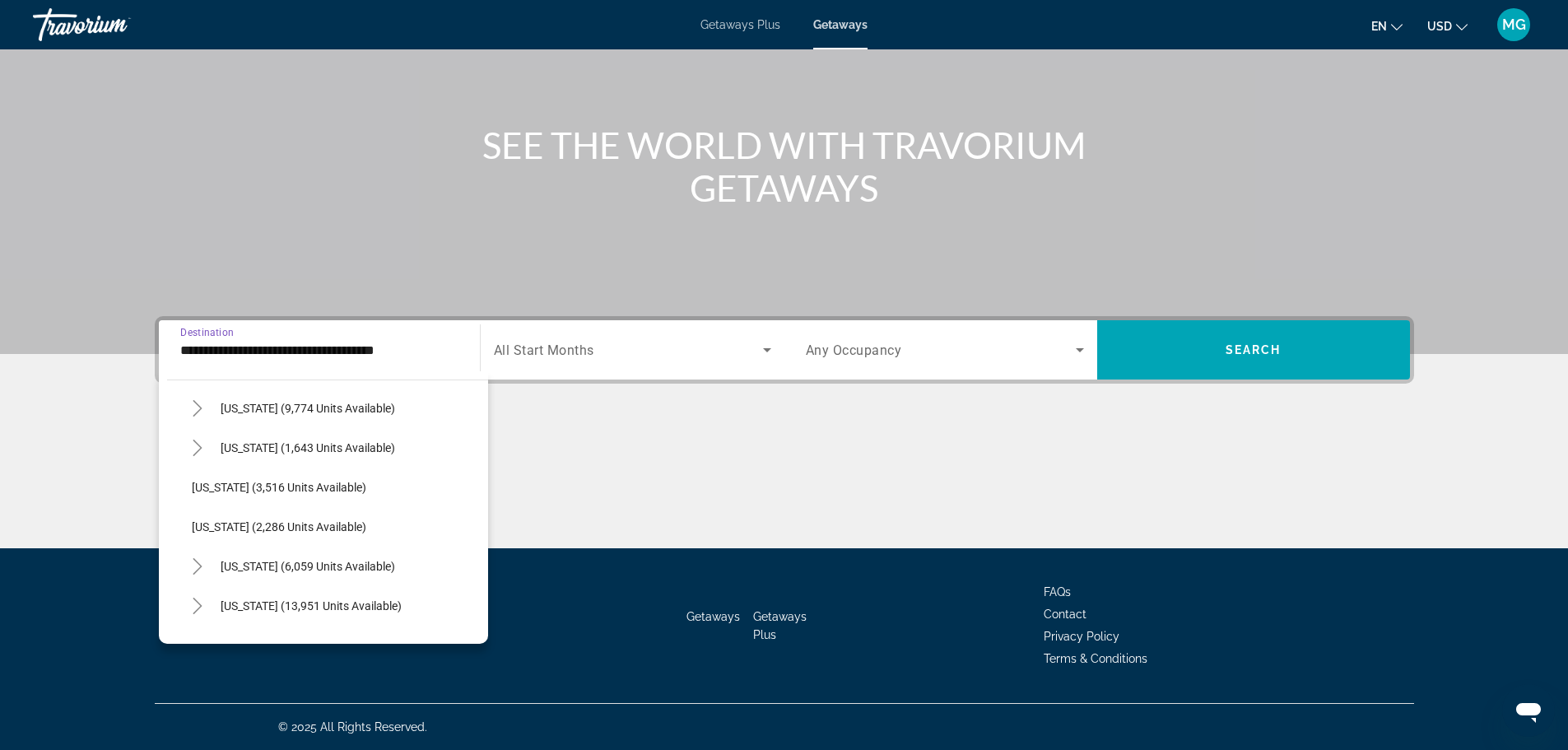
scroll to position [1318, 0]
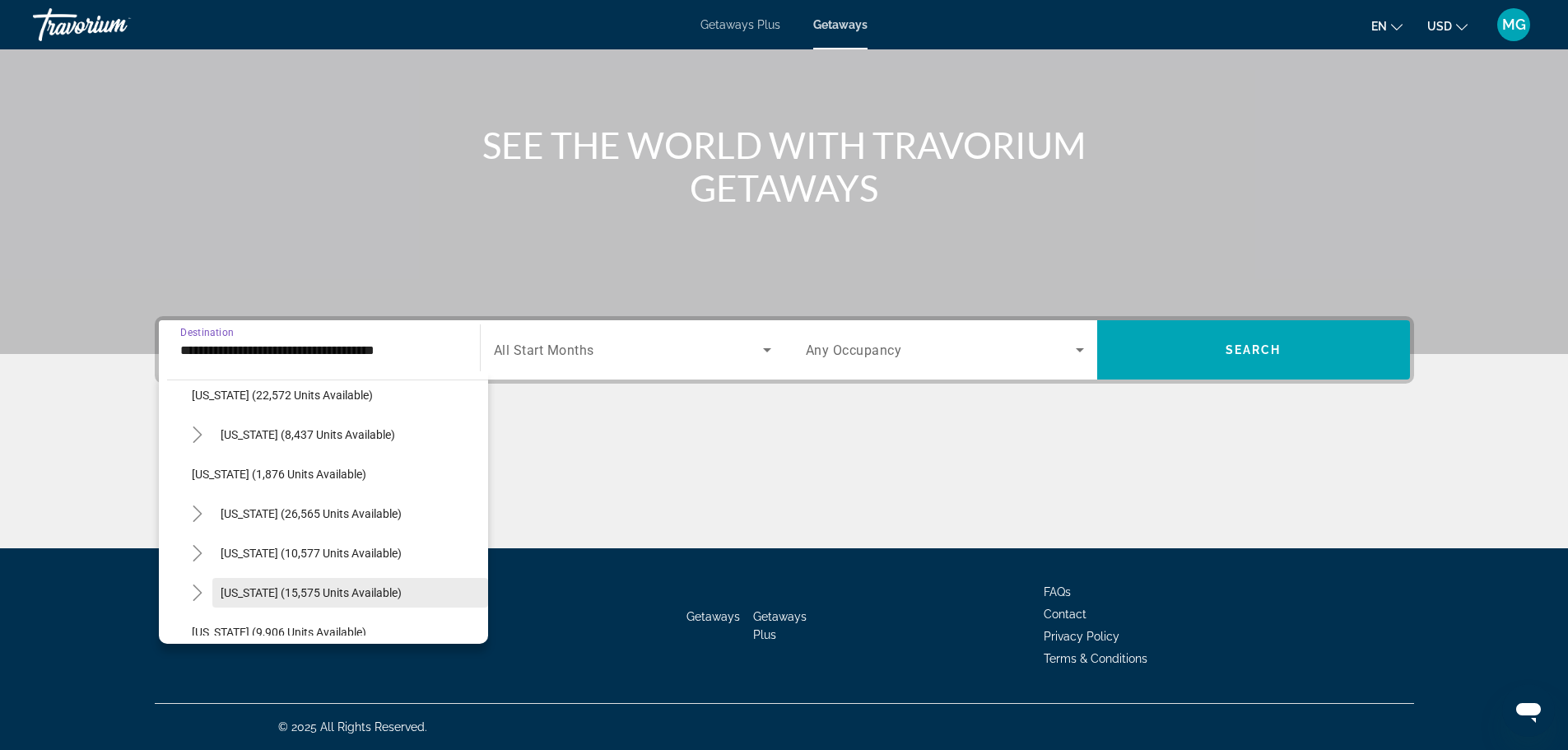
click at [309, 598] on span "Texas (15,575 units available)" at bounding box center [311, 592] width 181 height 13
type input "**********"
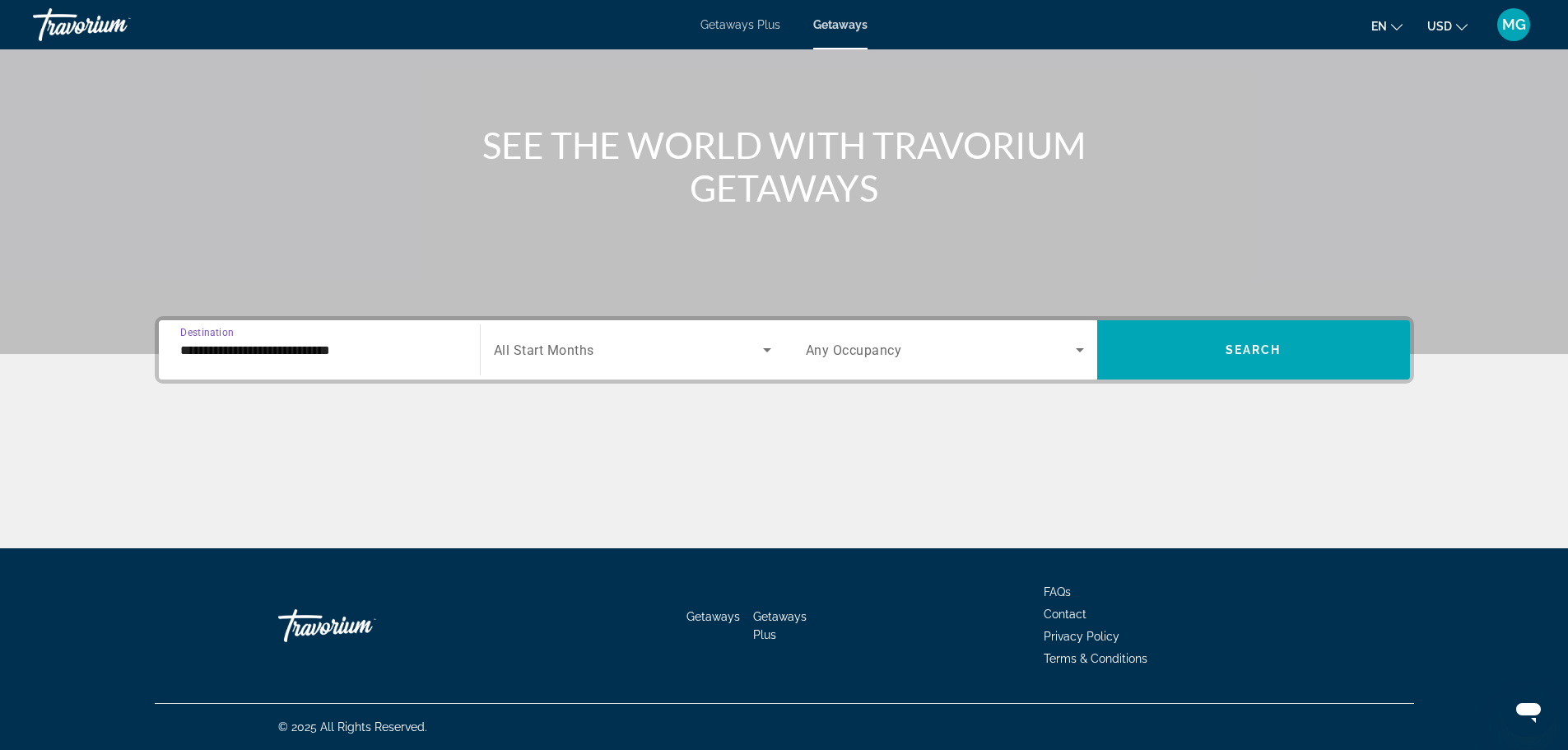
click at [750, 351] on span "Search widget" at bounding box center [628, 350] width 269 height 20
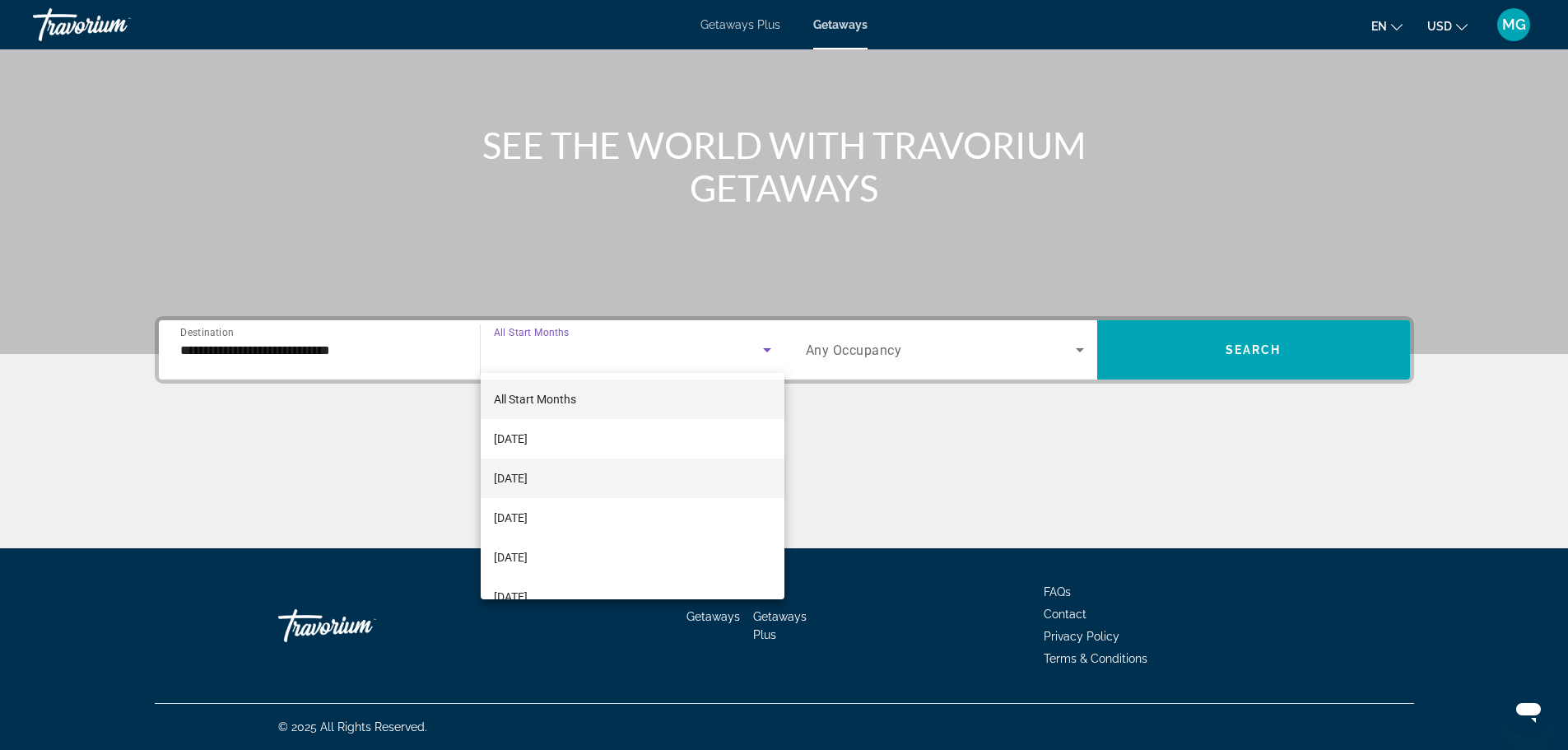
click at [614, 466] on mat-option "October 2025" at bounding box center [633, 479] width 304 height 40
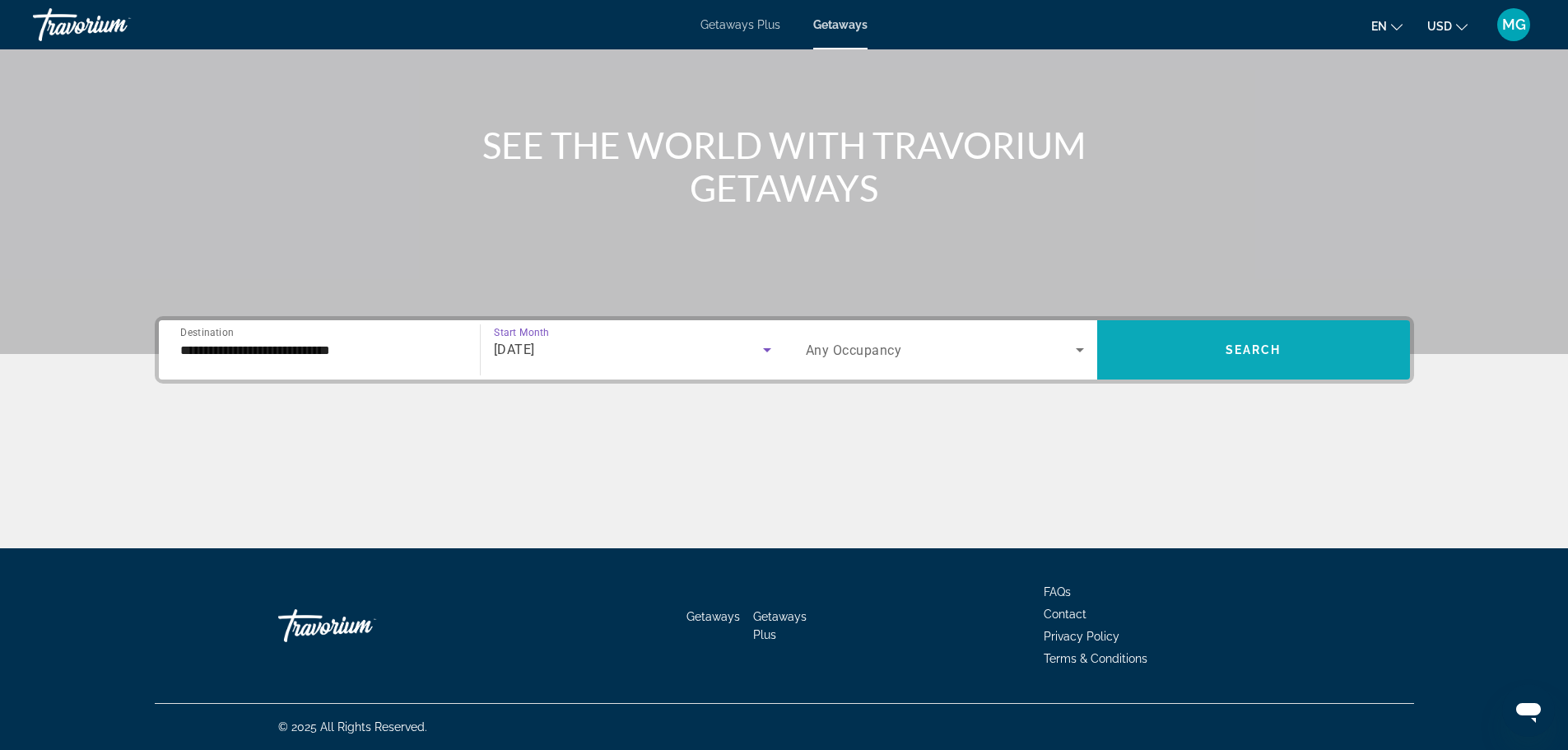
click at [1222, 351] on span "Search widget" at bounding box center [1254, 350] width 313 height 40
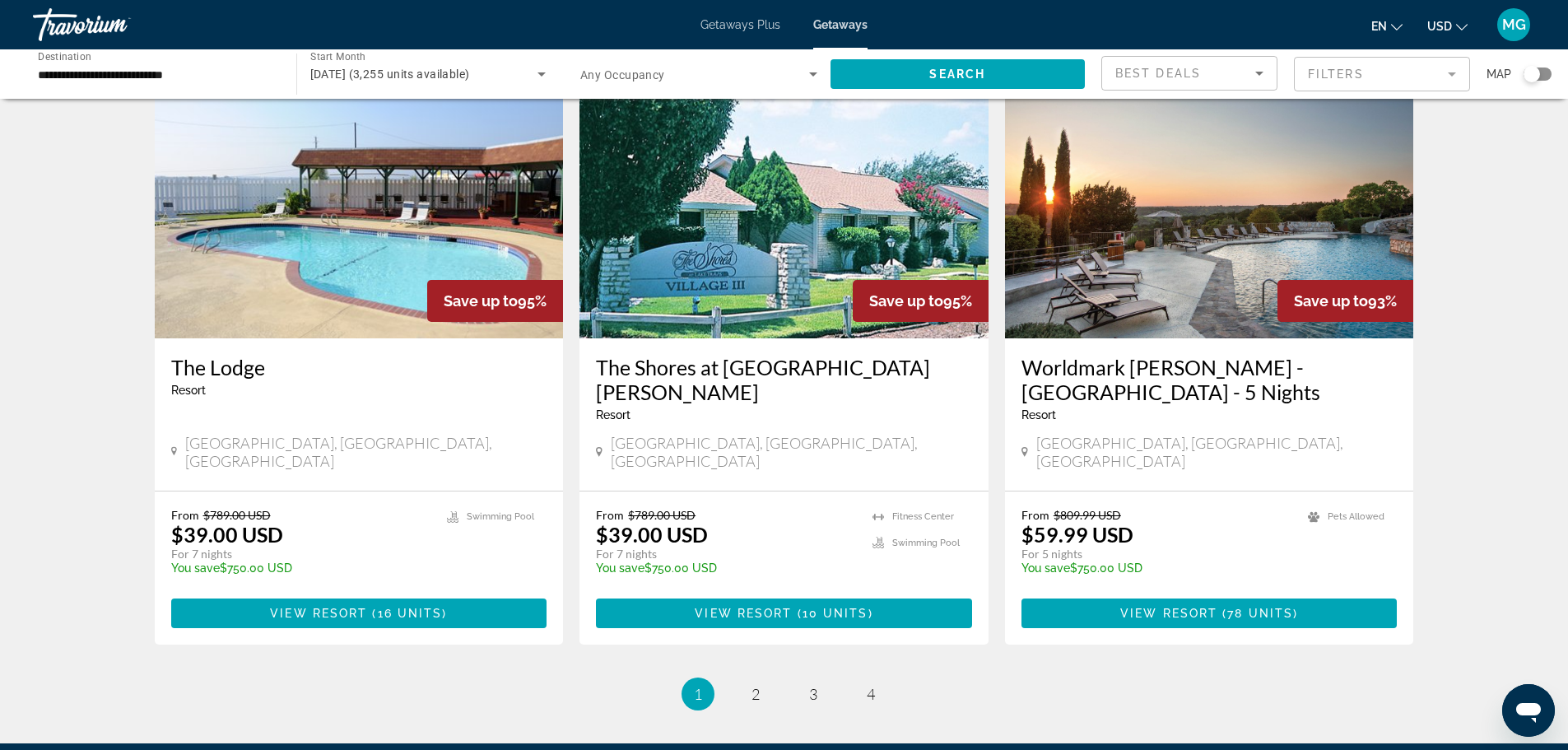
scroll to position [1894, 0]
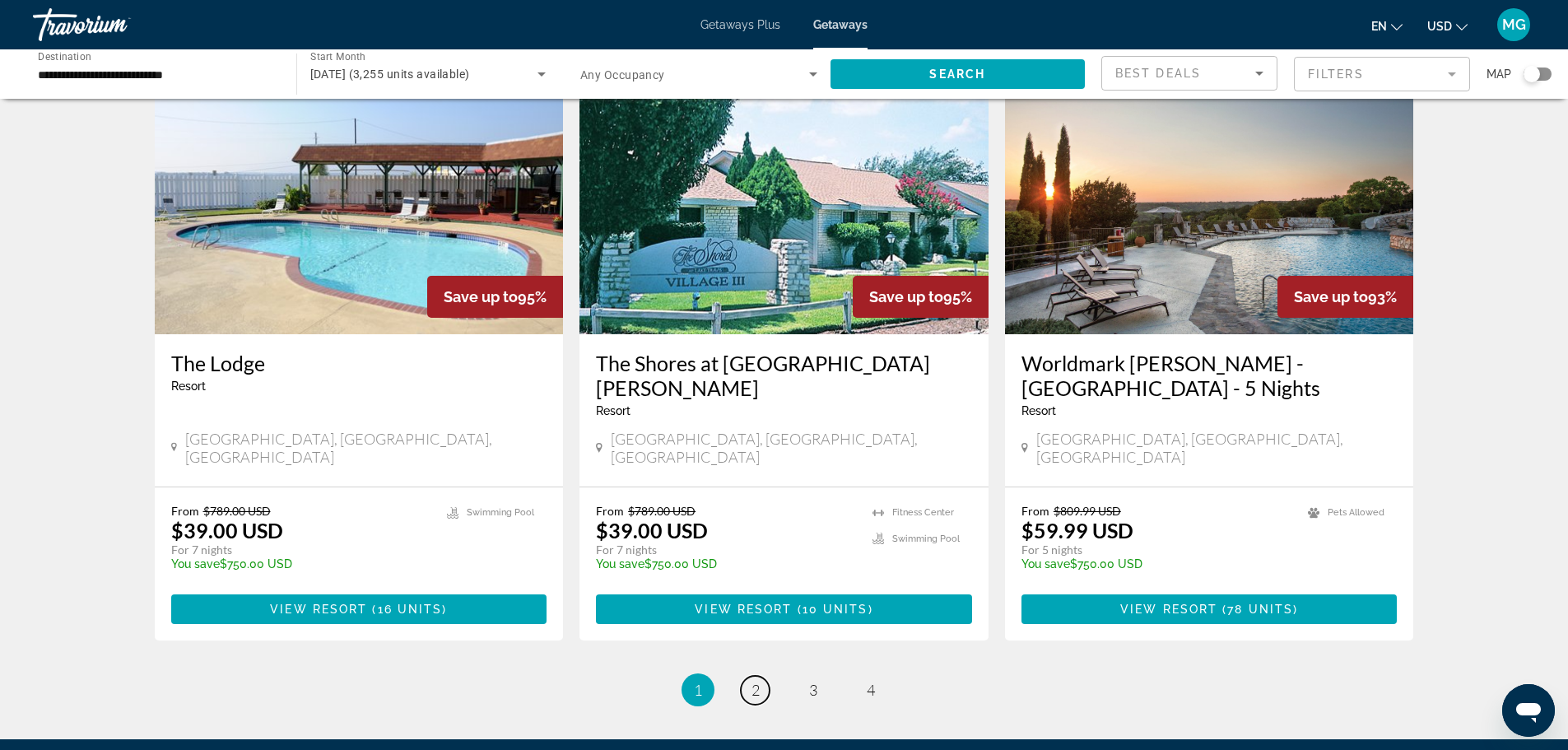
click at [761, 676] on link "page 2" at bounding box center [755, 690] width 28 height 28
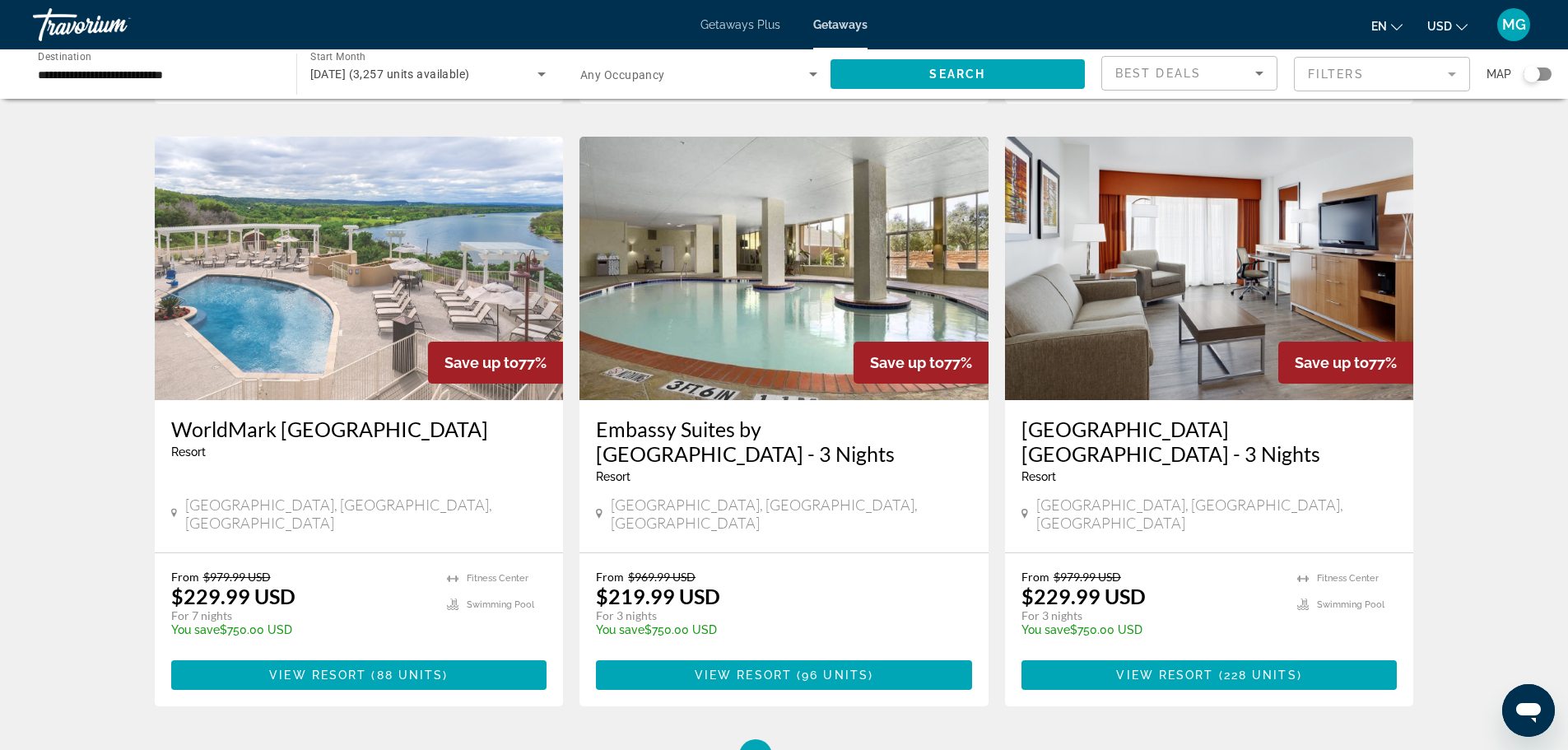
scroll to position [1977, 0]
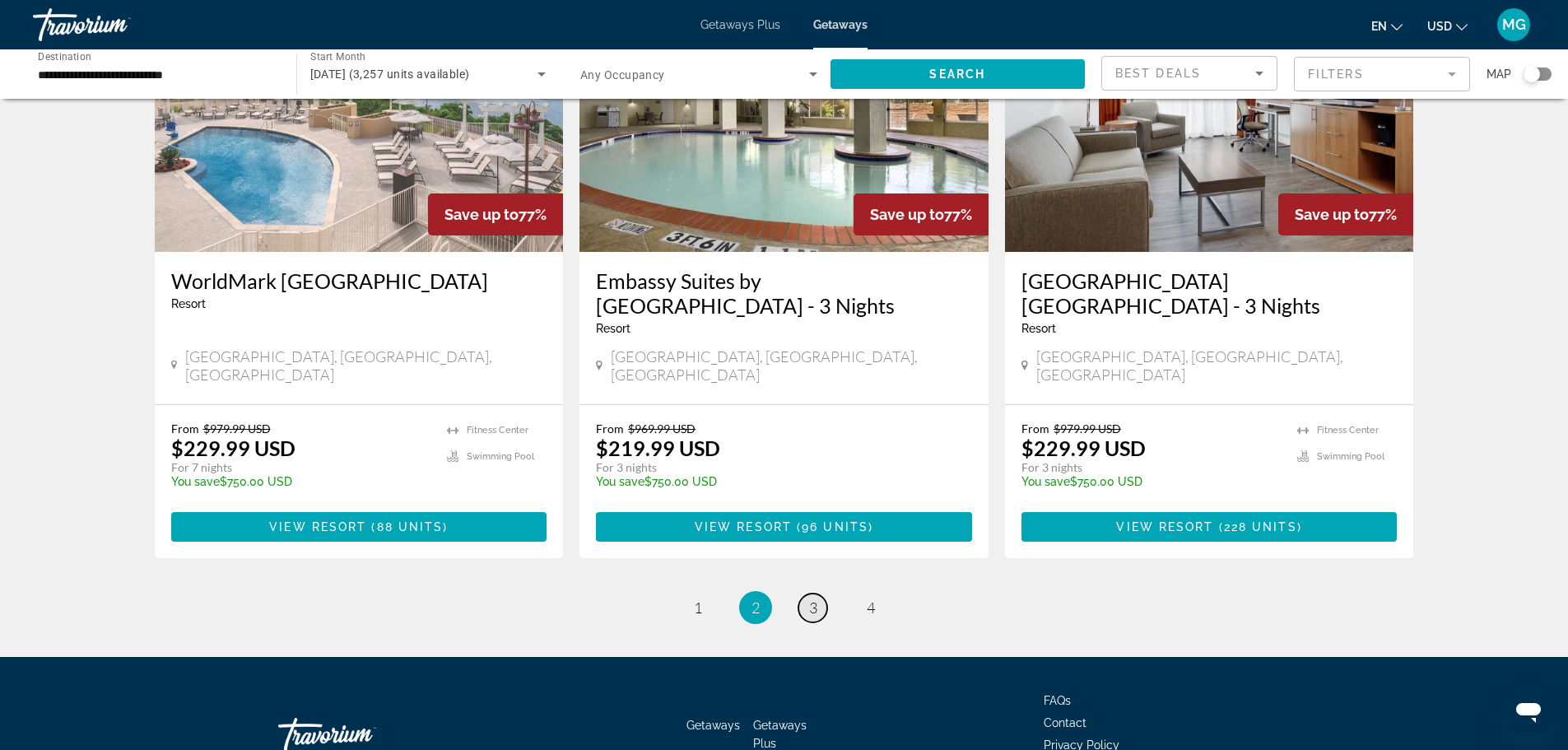
click at [817, 598] on span "3" at bounding box center [813, 607] width 9 height 18
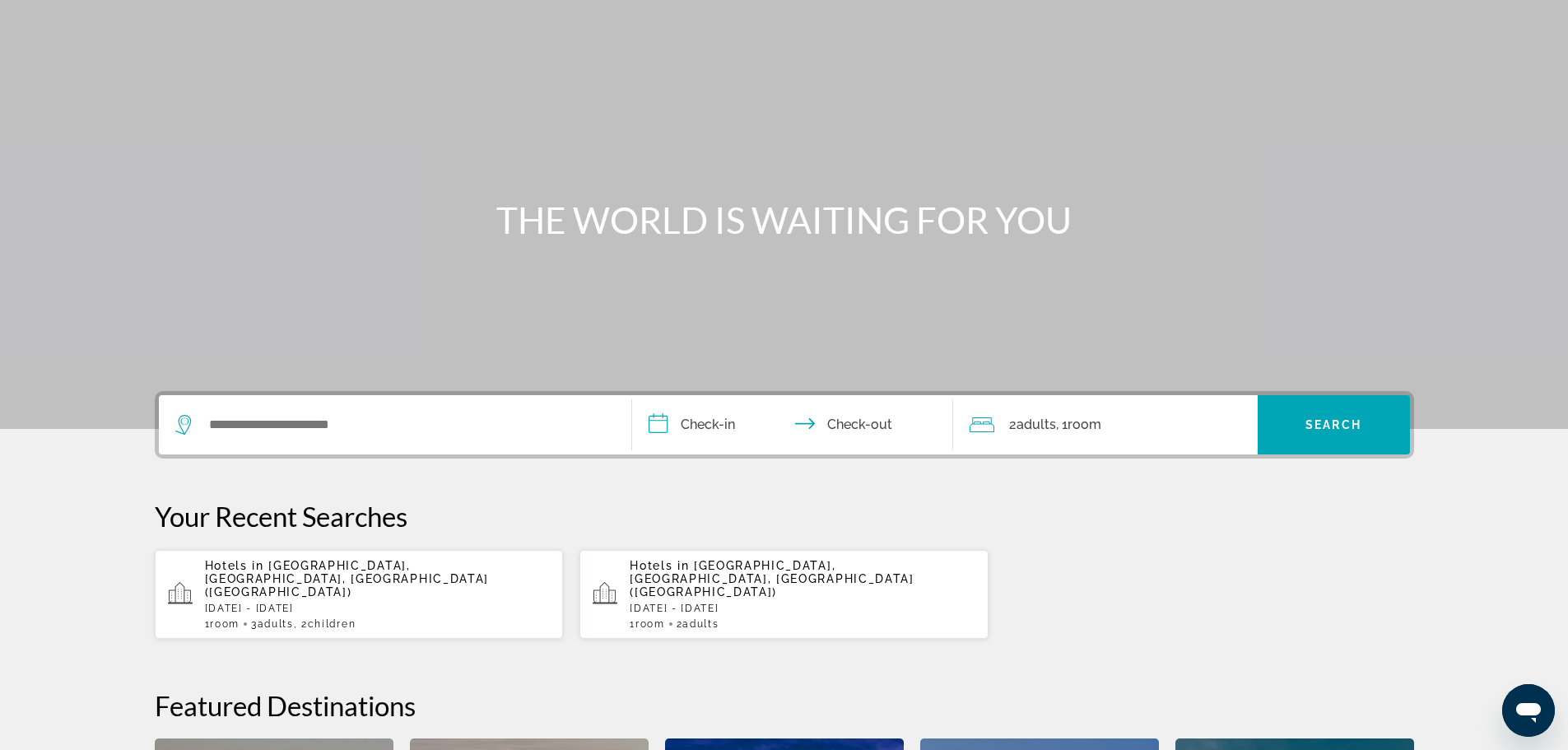
scroll to position [164, 0]
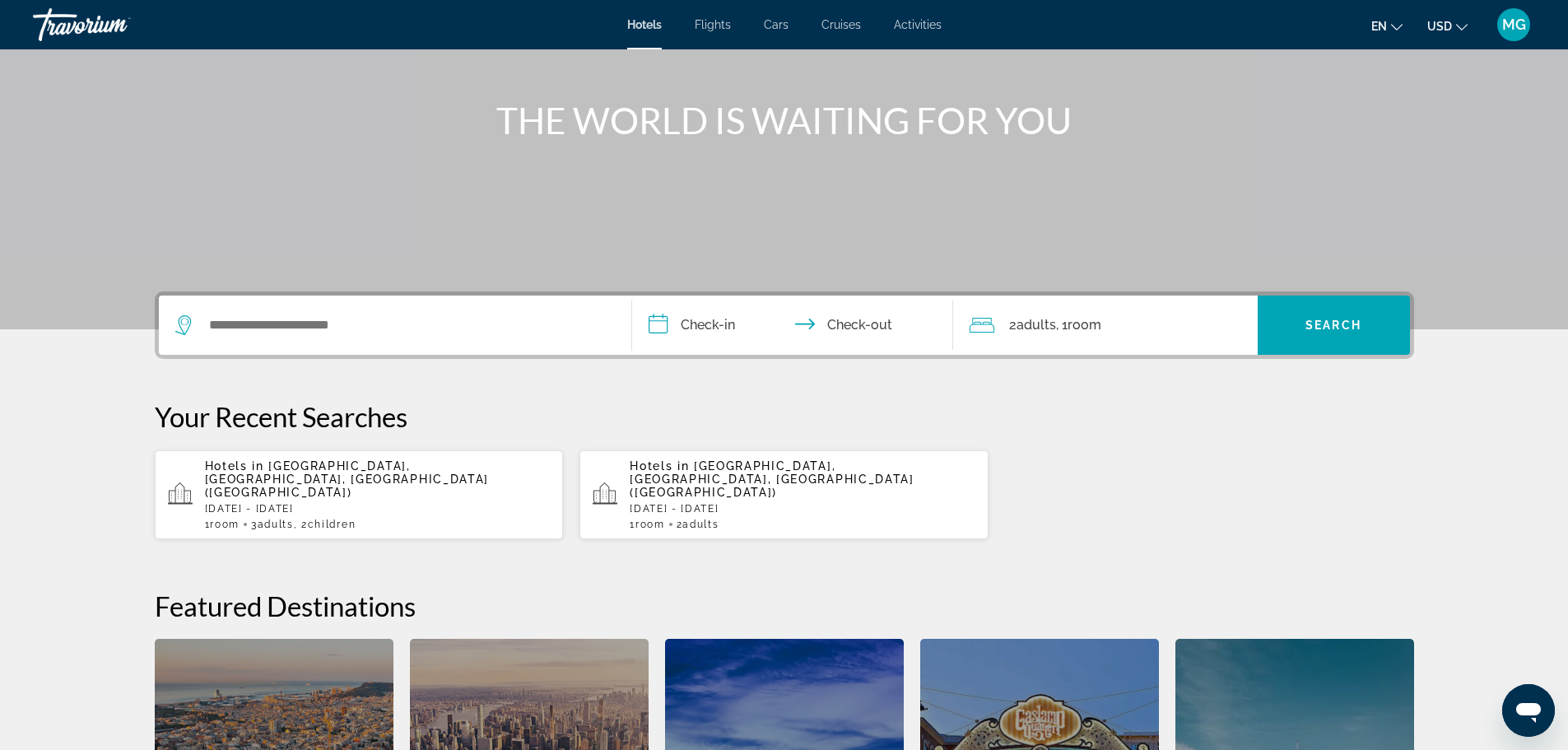
click at [408, 503] on p "[DATE] - [DATE]" at bounding box center [378, 508] width 346 height 11
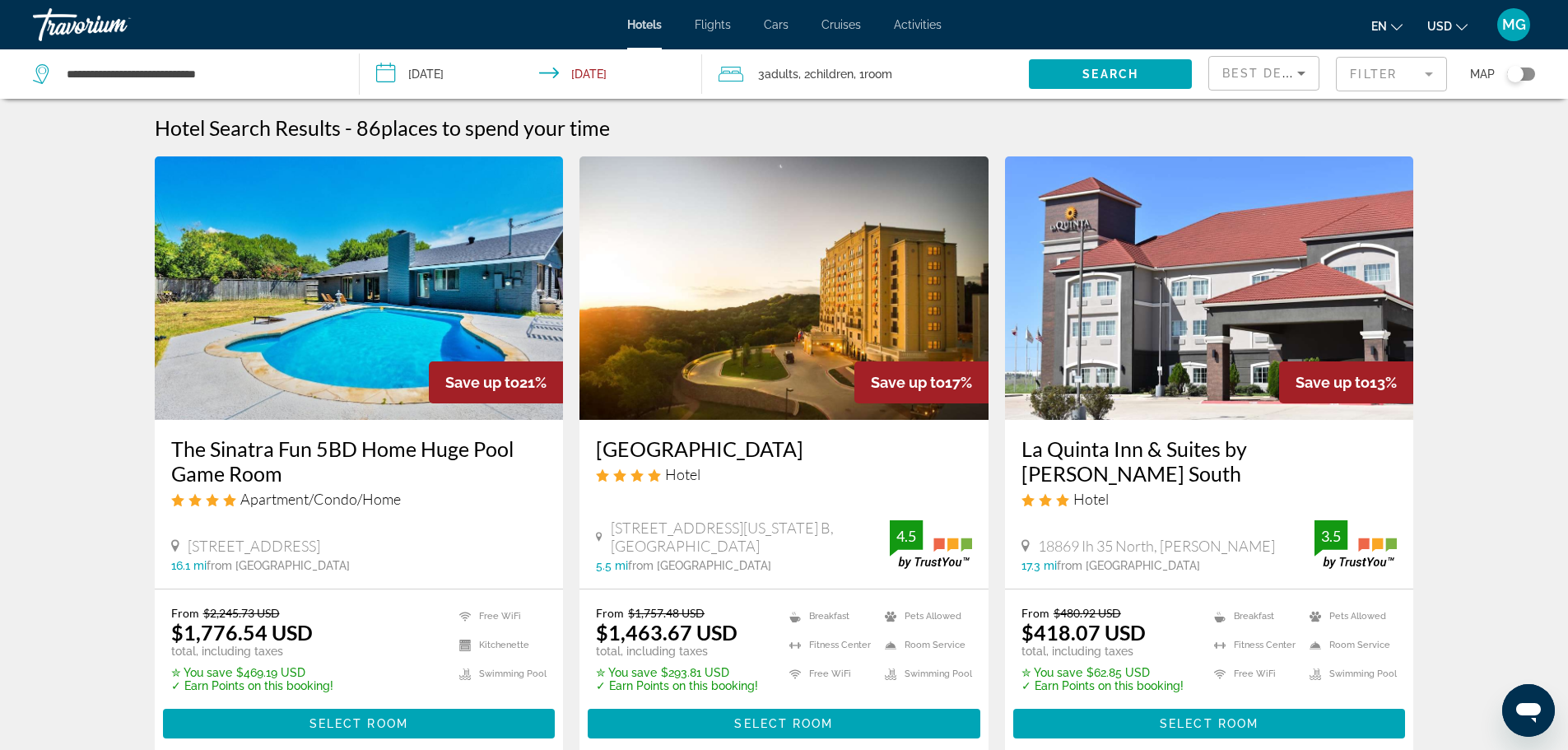
click at [1429, 75] on mat-form-field "Filter" at bounding box center [1392, 74] width 111 height 34
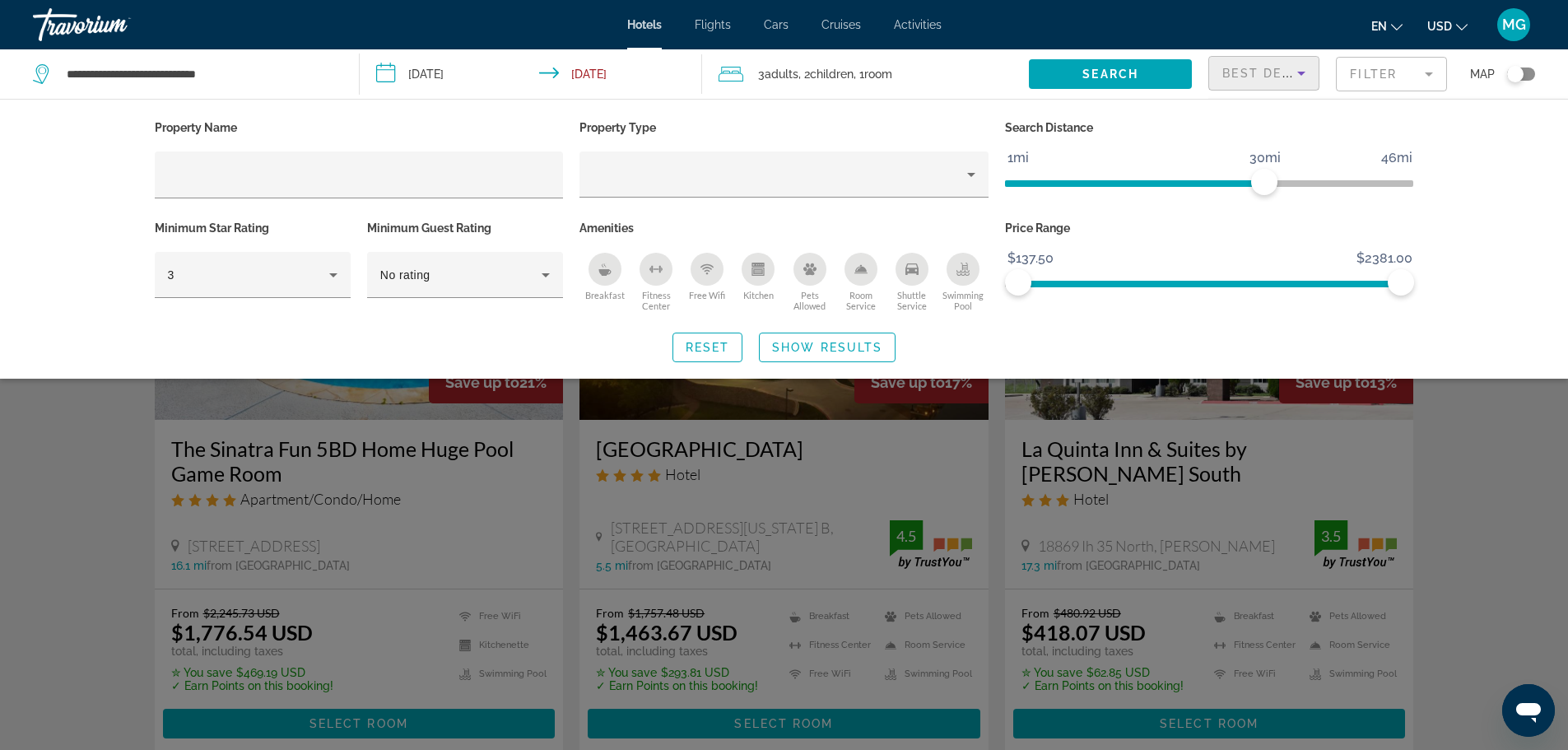
click at [1304, 79] on icon "Sort by" at bounding box center [1301, 73] width 20 height 20
click at [1269, 191] on span "Lowest Price" at bounding box center [1256, 195] width 66 height 13
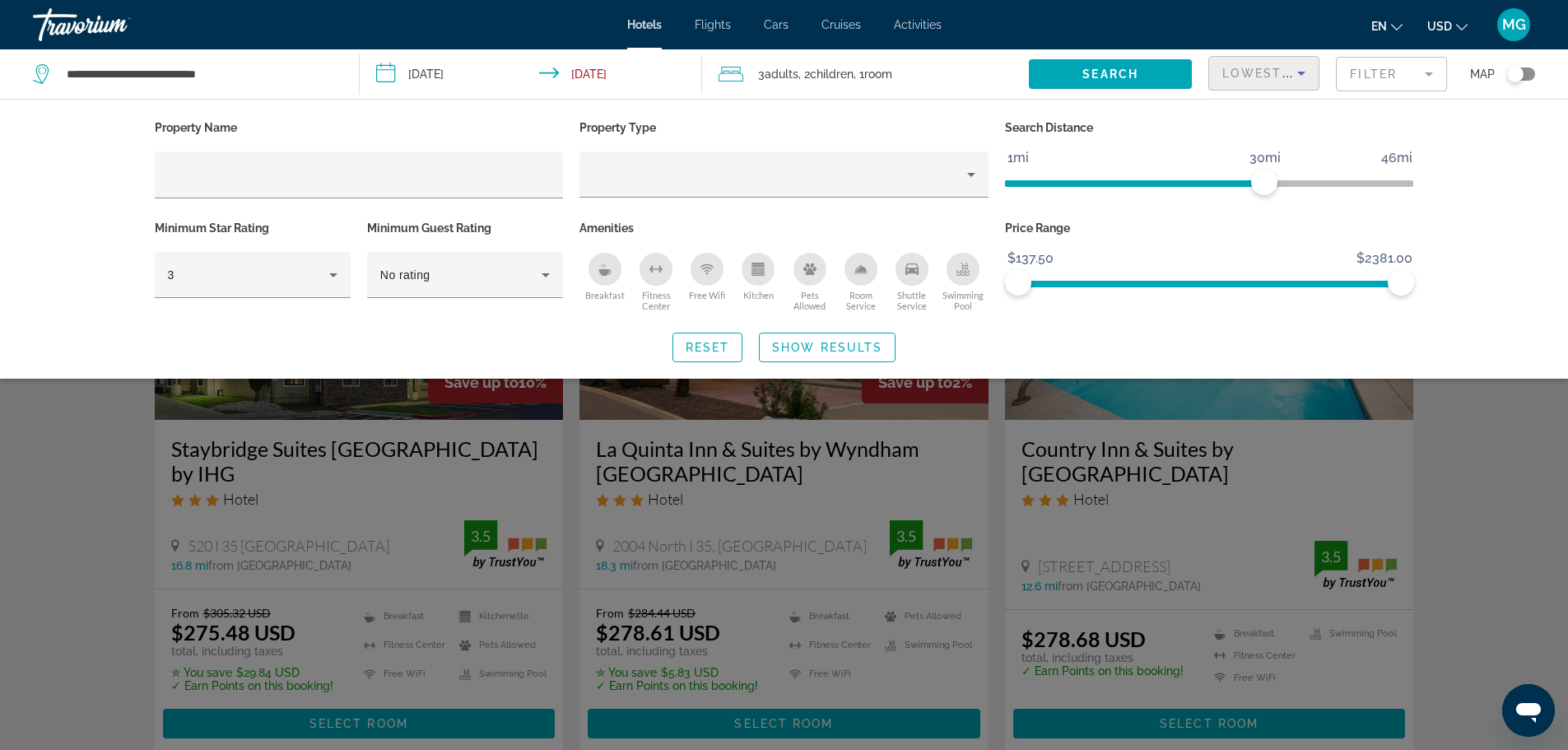
click at [1457, 449] on div "Search widget" at bounding box center [784, 499] width 1568 height 503
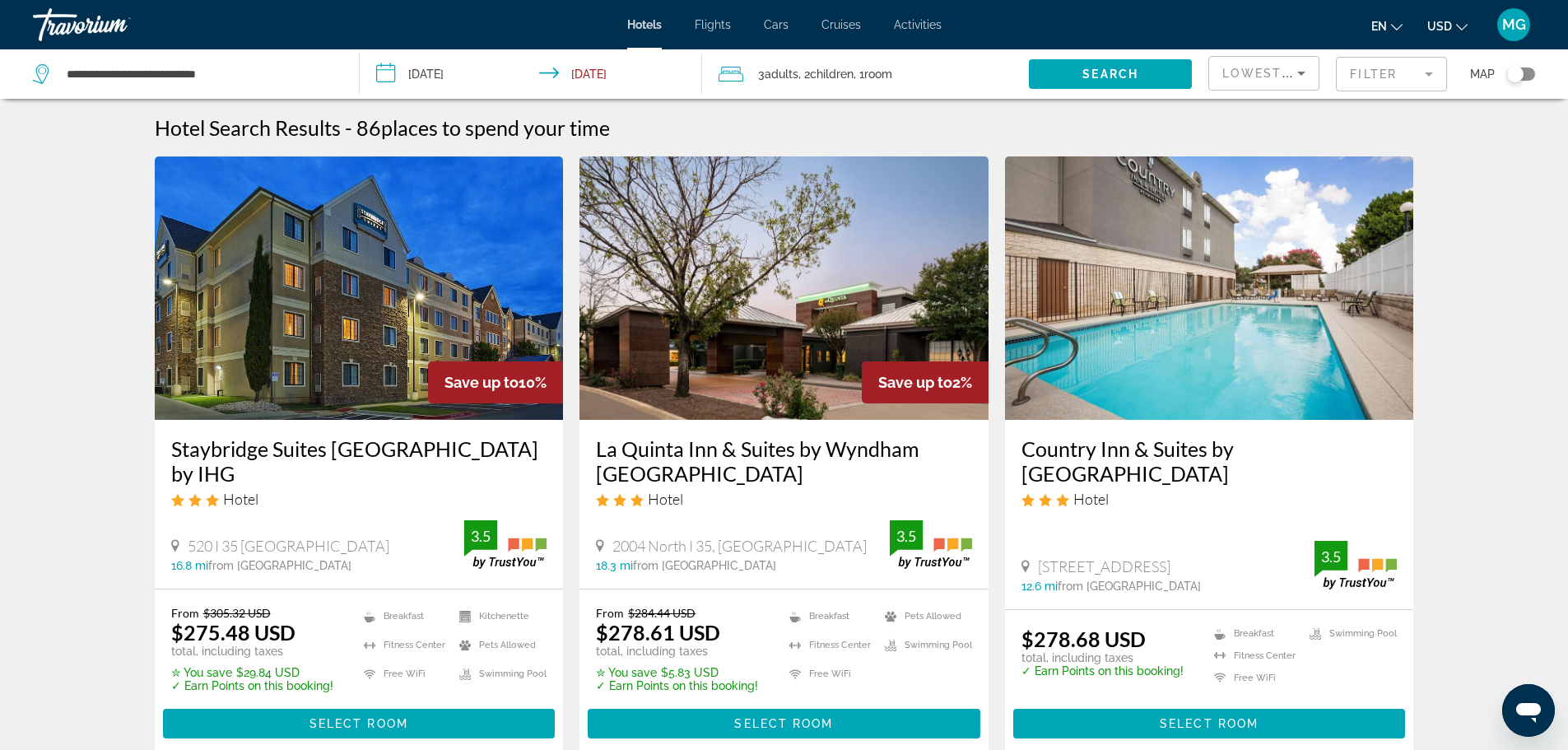
click at [1386, 337] on img "Main content" at bounding box center [1209, 288] width 409 height 263
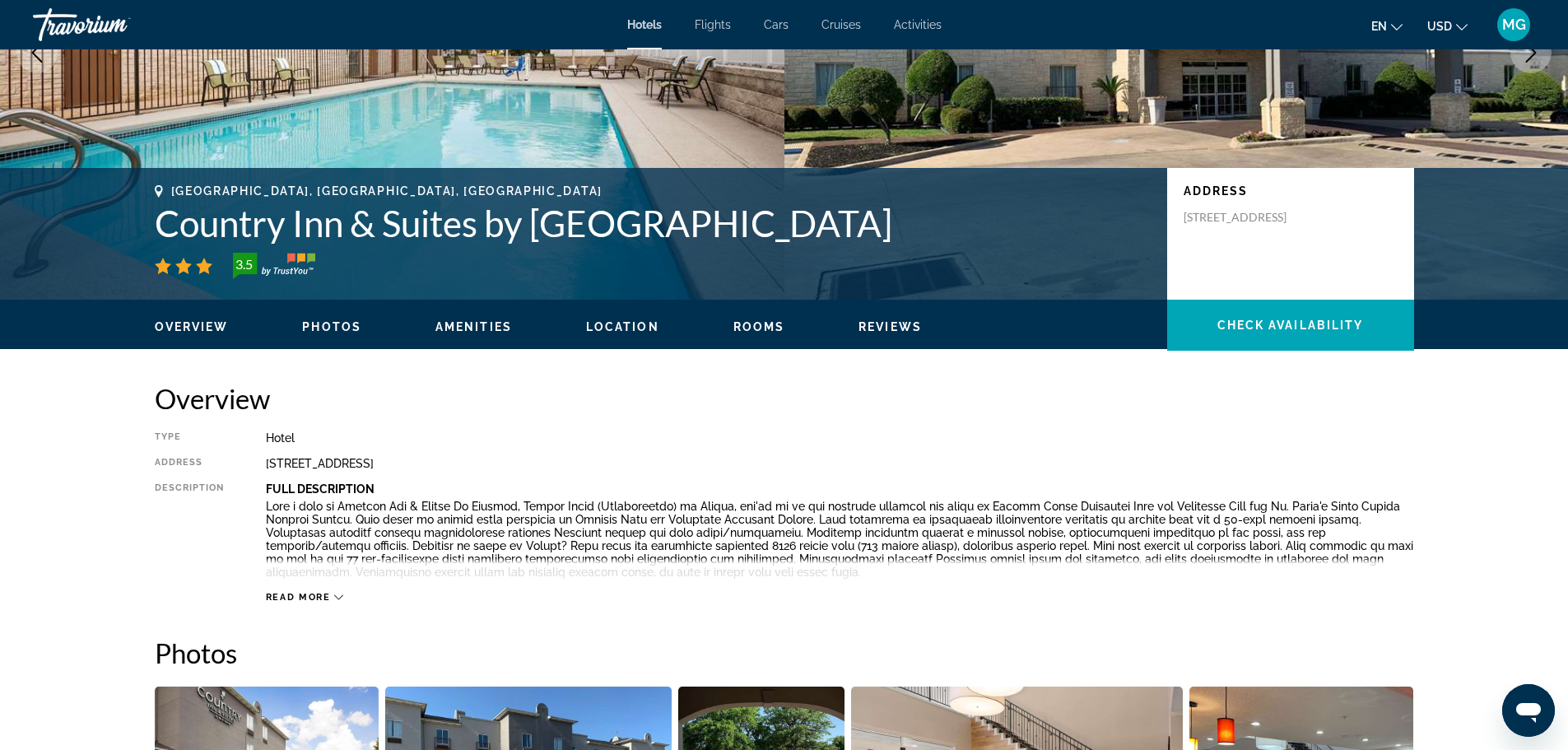
scroll to position [247, 0]
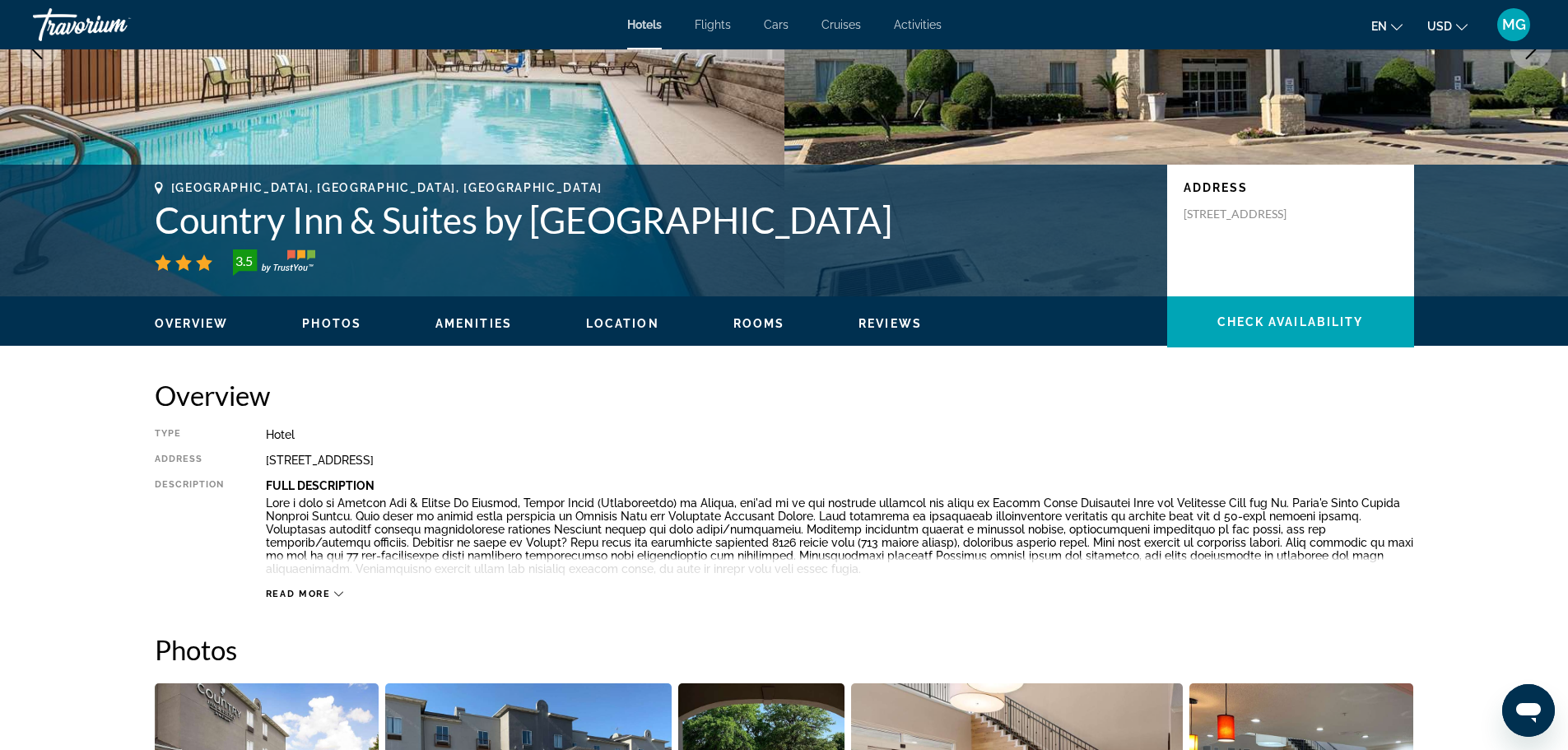
click at [305, 594] on span "Read more" at bounding box center [299, 594] width 65 height 10
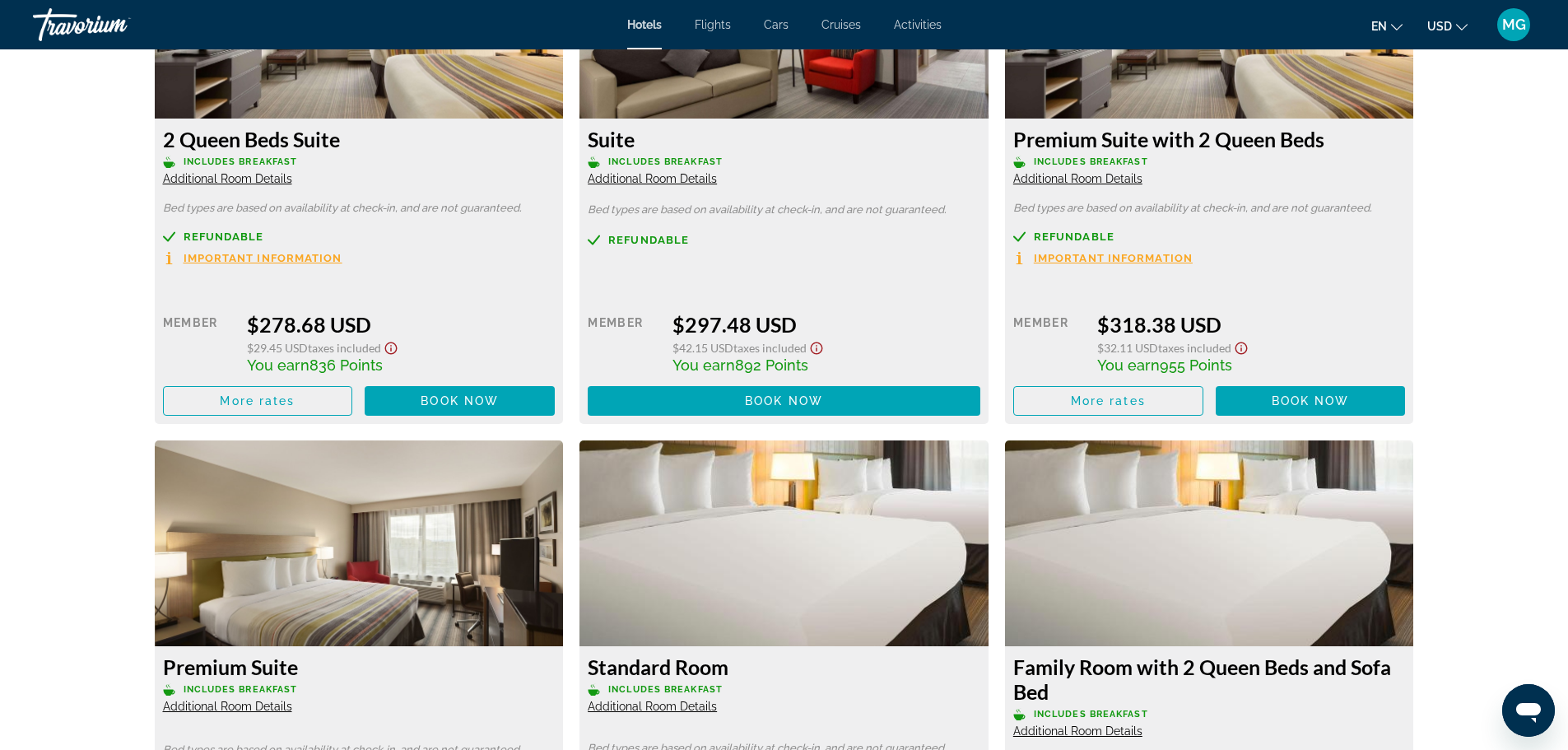
scroll to position [2306, 0]
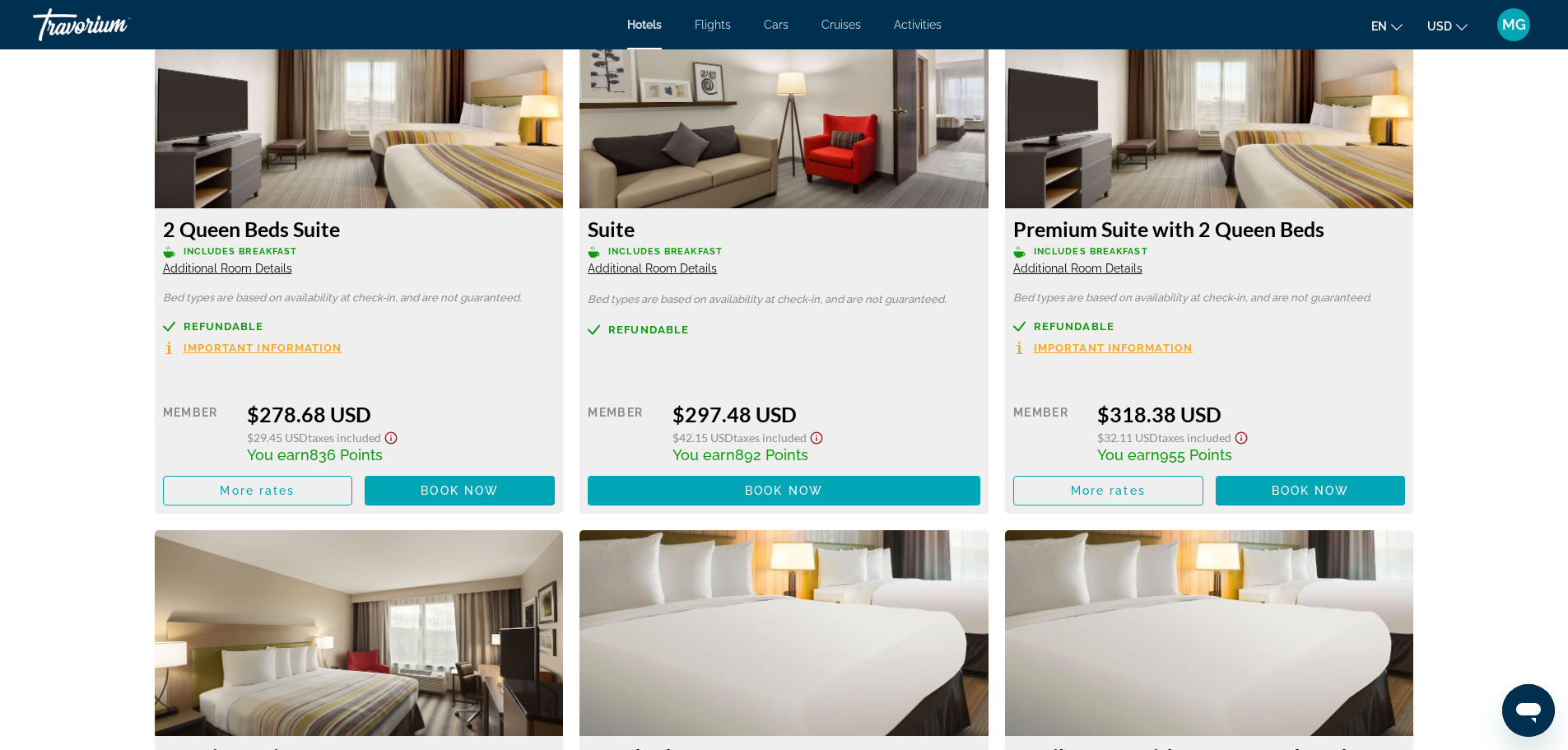
click at [836, 185] on img "Main content" at bounding box center [783, 105] width 409 height 206
click at [845, 487] on span "Main content" at bounding box center [784, 491] width 392 height 40
